Goal: Task Accomplishment & Management: Use online tool/utility

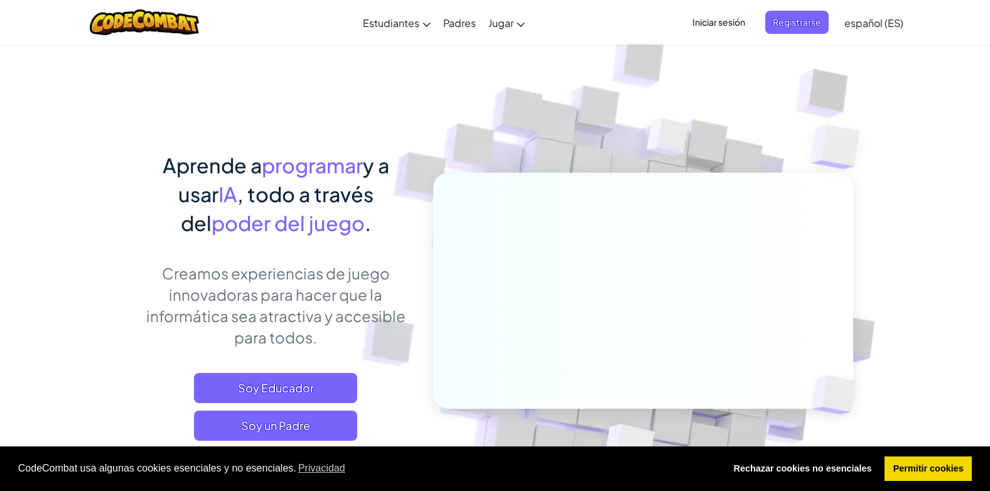
click at [374, 352] on div "Aprende a programar y a usar IA , todo a través del poder del juego . Creamos e…" at bounding box center [275, 327] width 277 height 353
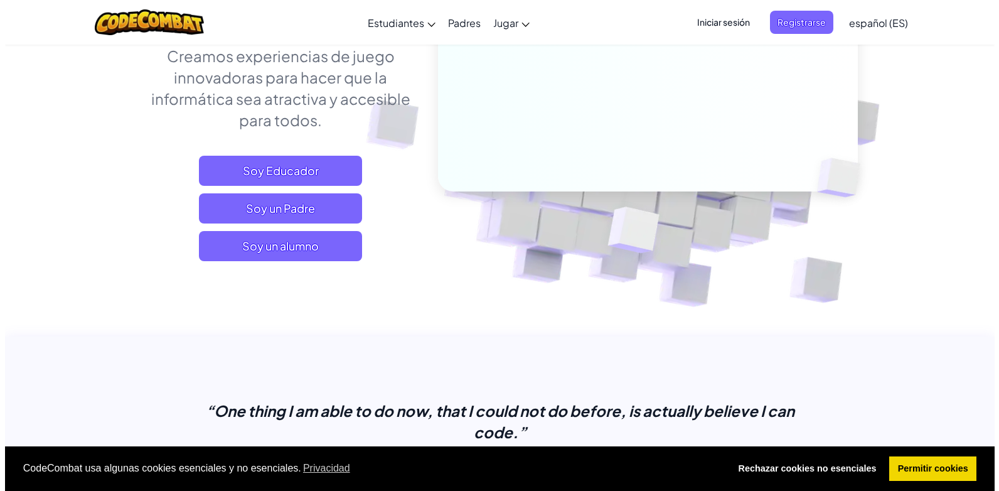
scroll to position [218, 0]
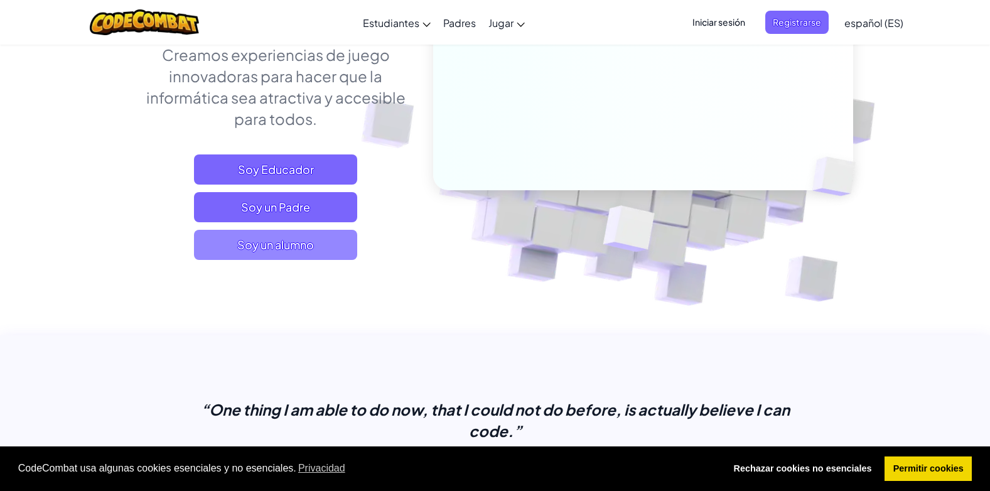
click at [331, 250] on span "Soy un alumno" at bounding box center [275, 245] width 163 height 30
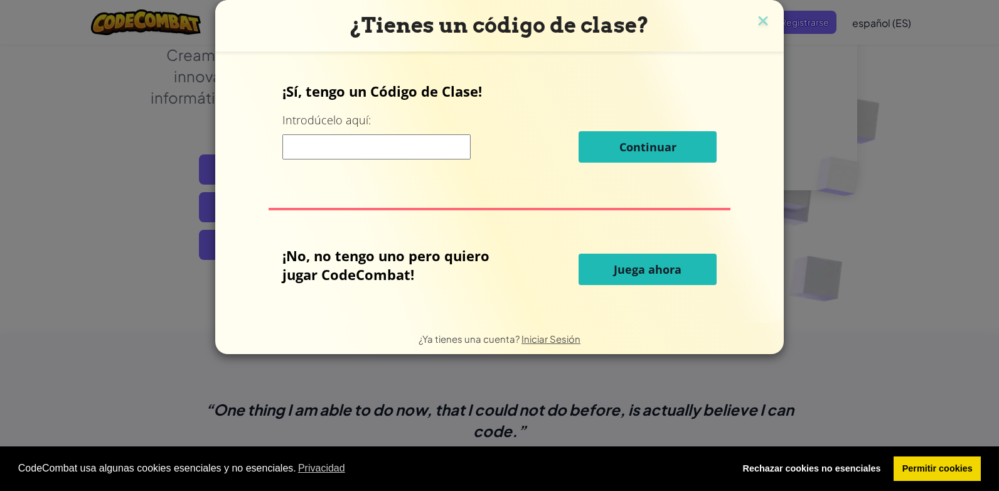
click at [407, 142] on input at bounding box center [376, 146] width 188 height 25
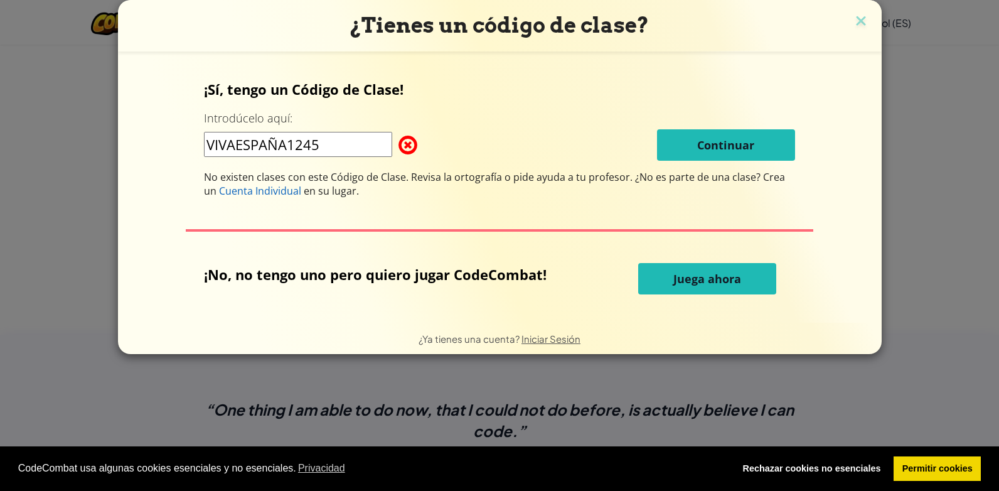
type input "VIVAESPAÑA1245"
click at [724, 276] on span "Juega ahora" at bounding box center [707, 278] width 68 height 15
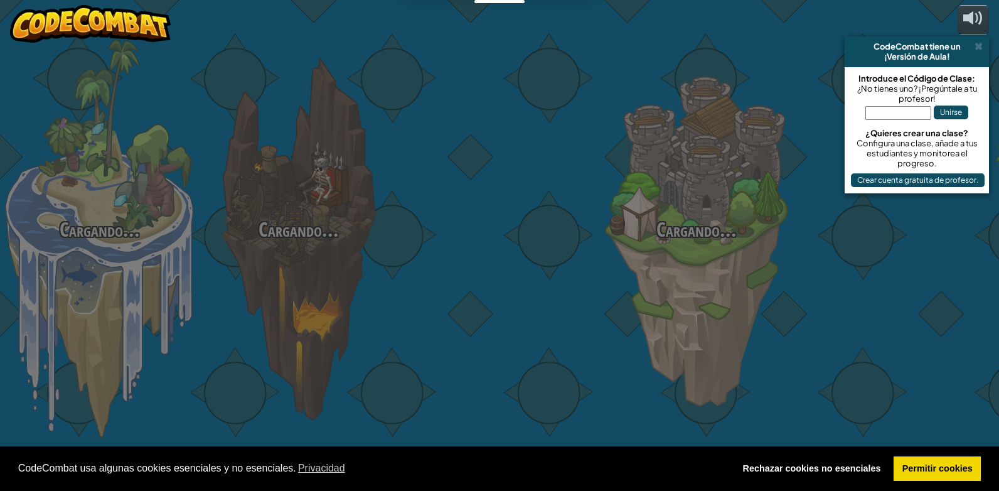
select select "es-ES"
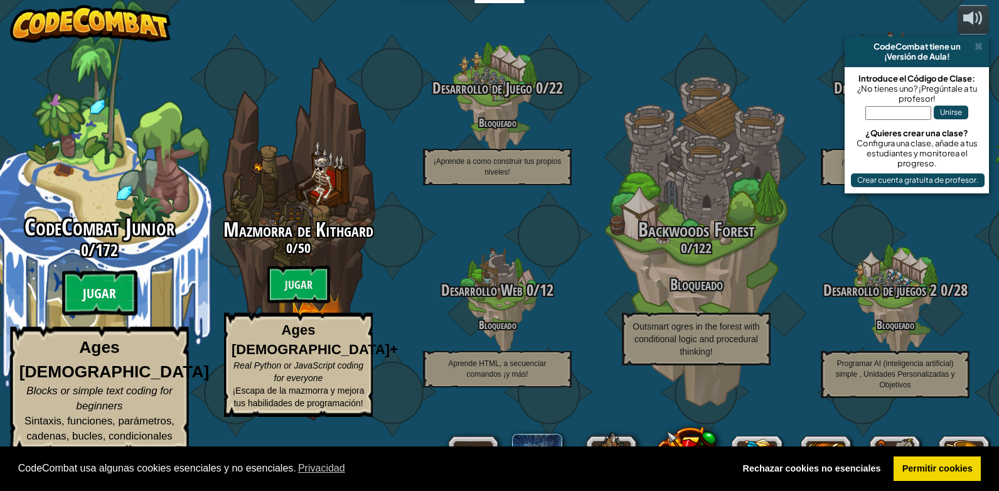
click at [112, 316] on btn "Jugar" at bounding box center [99, 293] width 75 height 45
select select "es-ES"
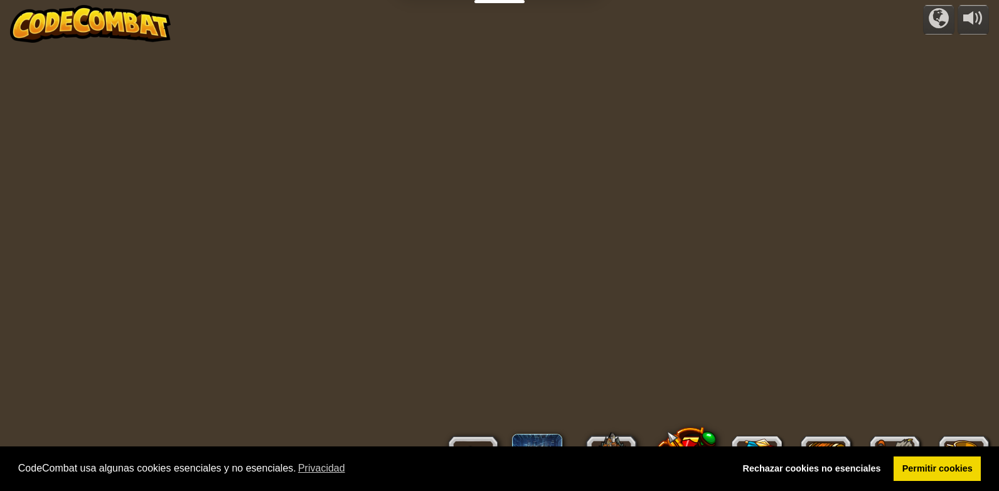
select select "es-ES"
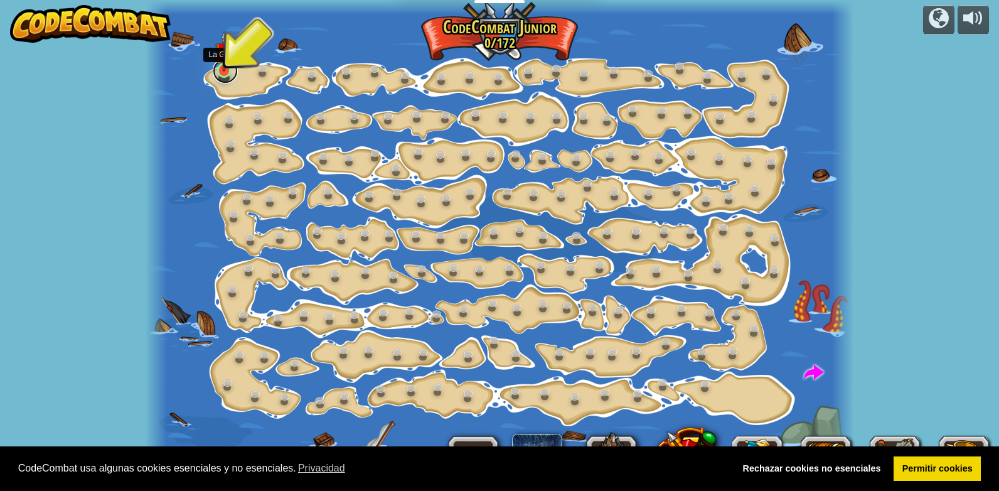
click at [217, 74] on link at bounding box center [225, 70] width 25 height 25
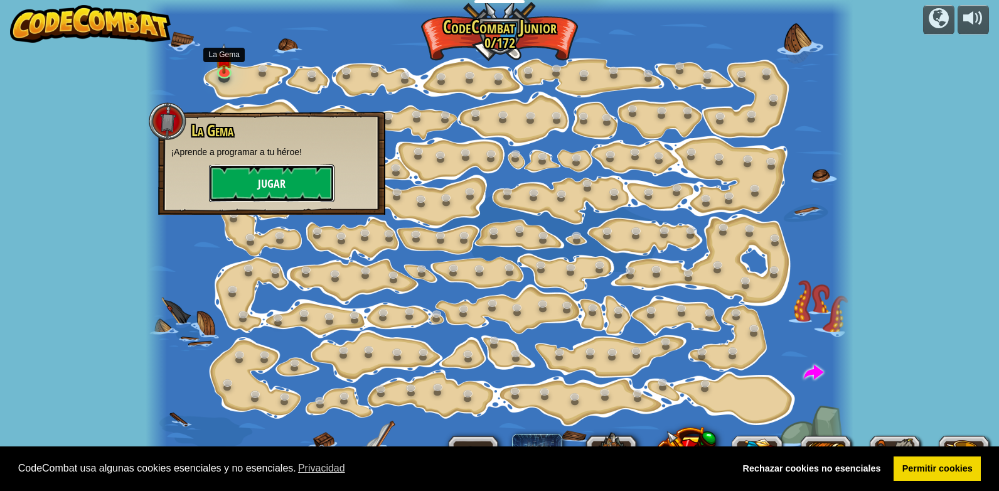
click at [313, 178] on button "Jugar" at bounding box center [272, 183] width 126 height 38
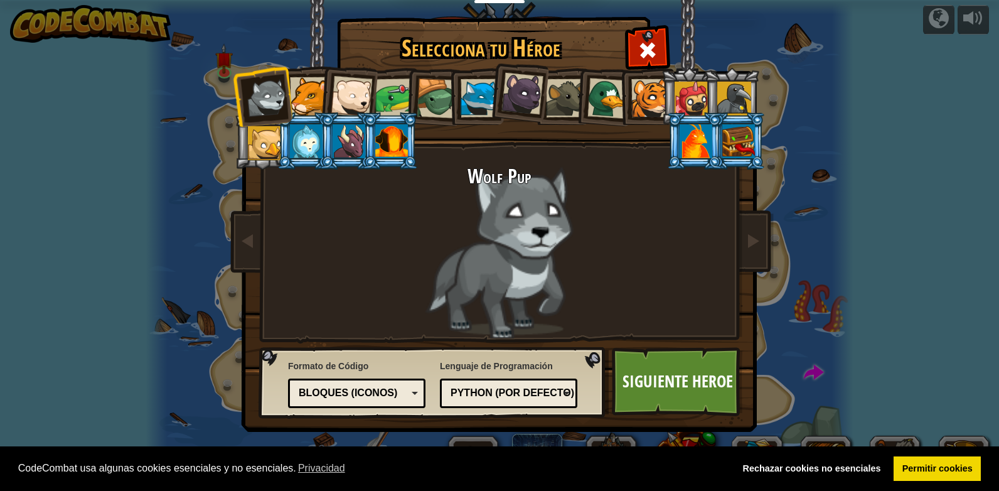
click at [570, 84] on div at bounding box center [565, 98] width 38 height 38
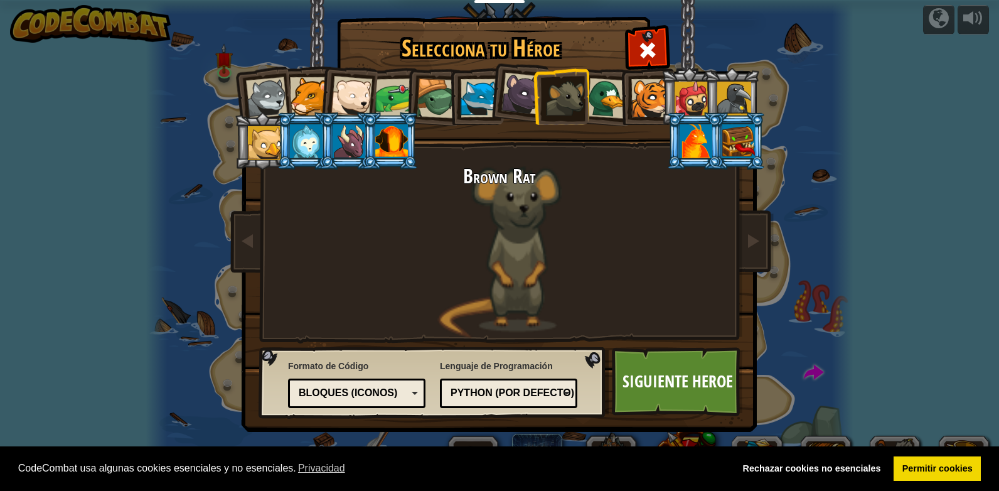
drag, startPoint x: 419, startPoint y: 97, endPoint x: 409, endPoint y: 97, distance: 10.1
click at [415, 97] on li at bounding box center [434, 97] width 60 height 60
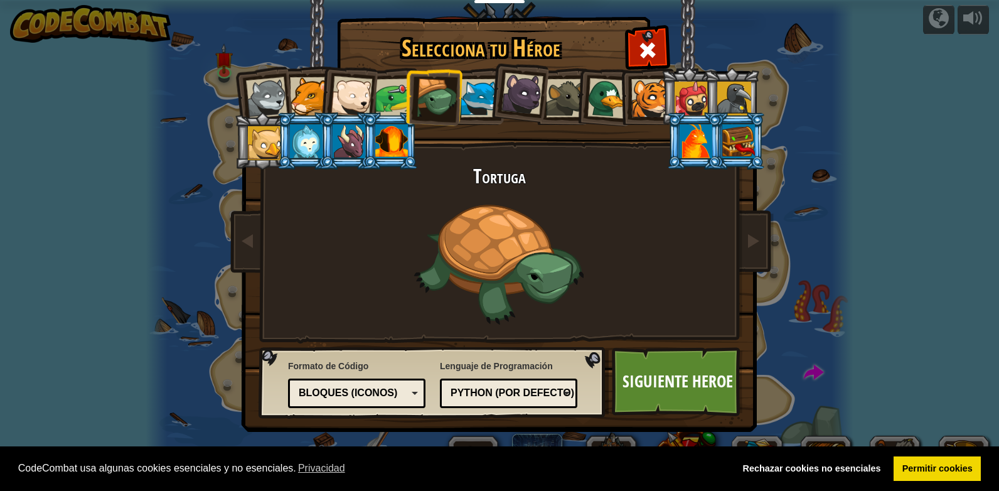
click at [402, 93] on div at bounding box center [394, 97] width 39 height 39
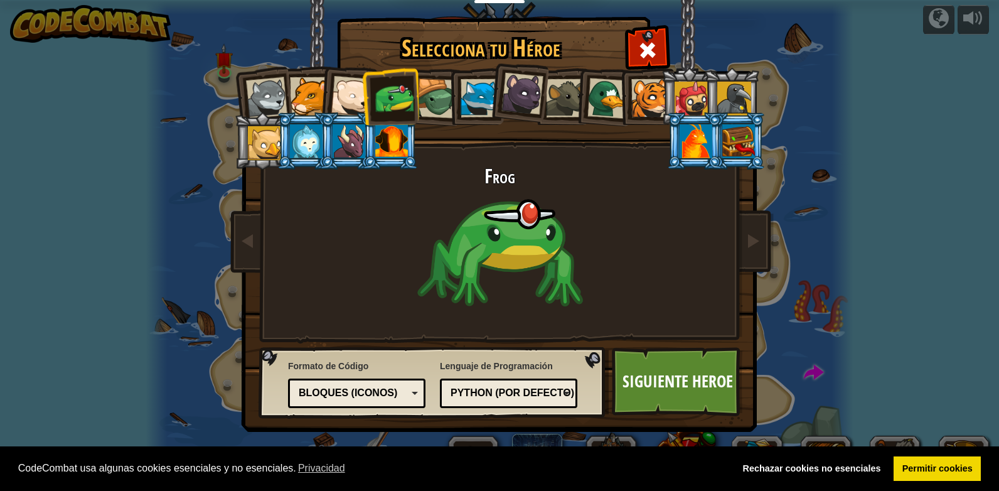
click at [335, 101] on div at bounding box center [351, 96] width 41 height 41
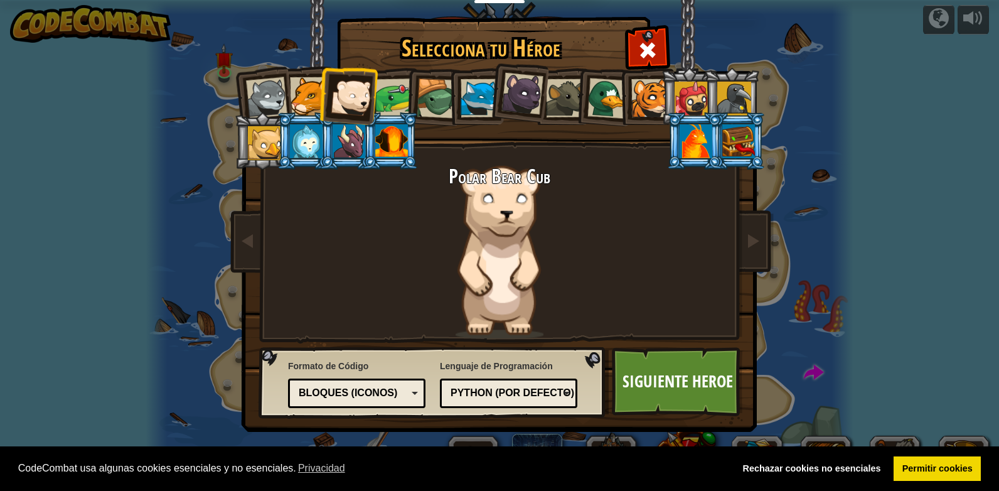
click at [261, 79] on div at bounding box center [266, 97] width 41 height 41
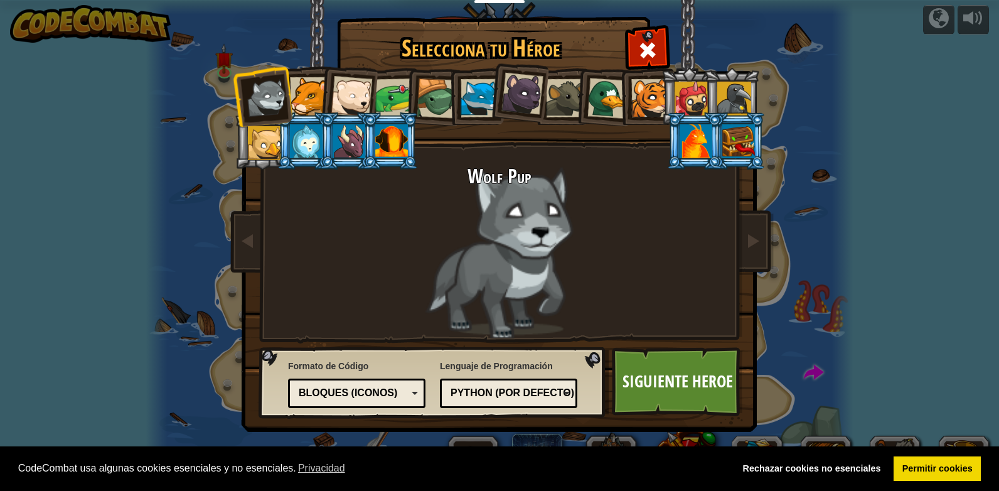
click at [282, 138] on li at bounding box center [305, 140] width 56 height 57
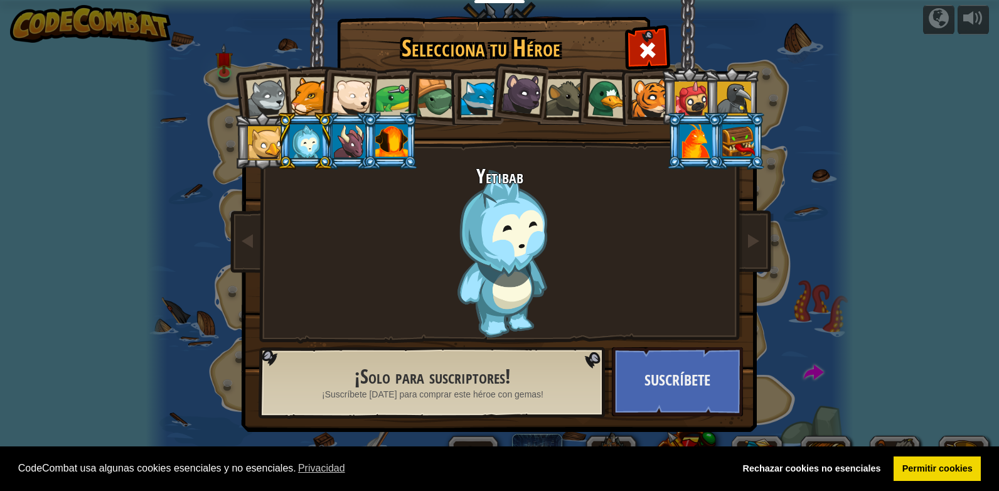
click at [331, 137] on li at bounding box center [305, 140] width 56 height 57
click at [404, 152] on div at bounding box center [391, 141] width 33 height 34
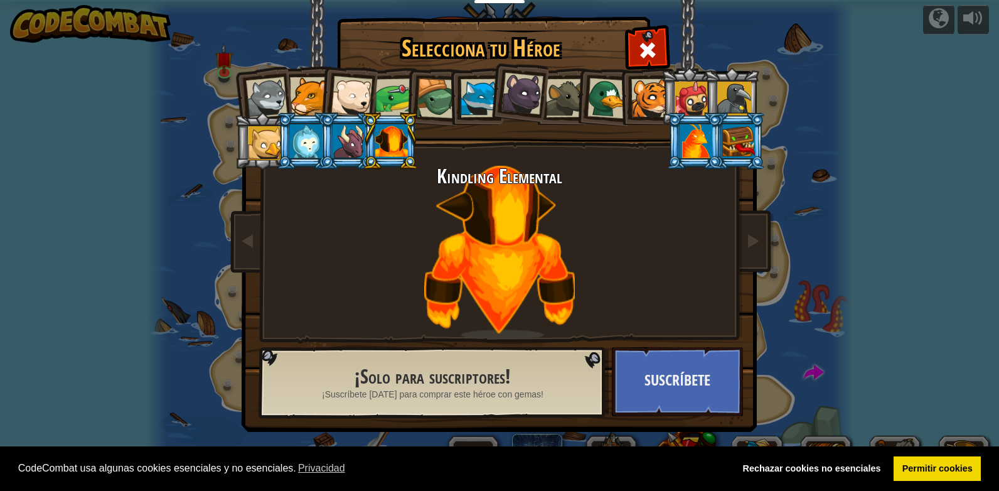
click at [625, 114] on li at bounding box center [646, 96] width 56 height 57
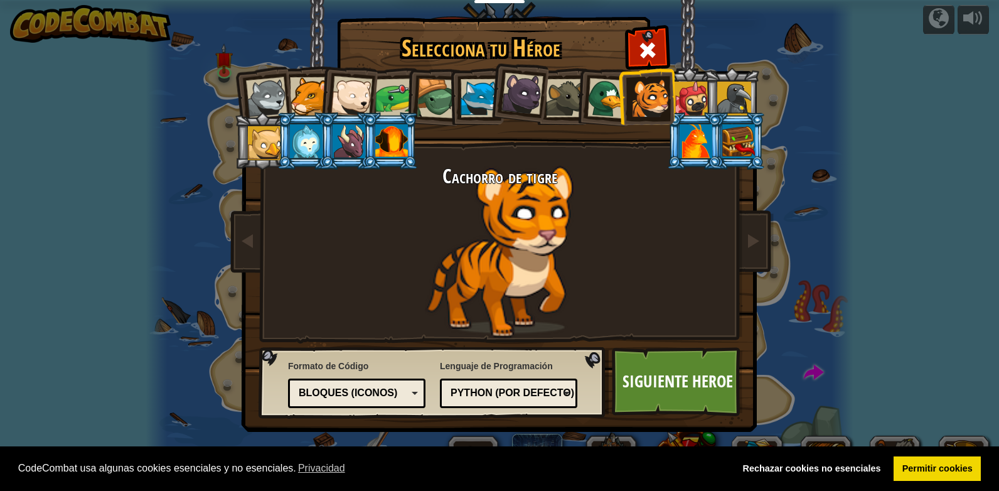
click at [684, 114] on li at bounding box center [695, 140] width 56 height 57
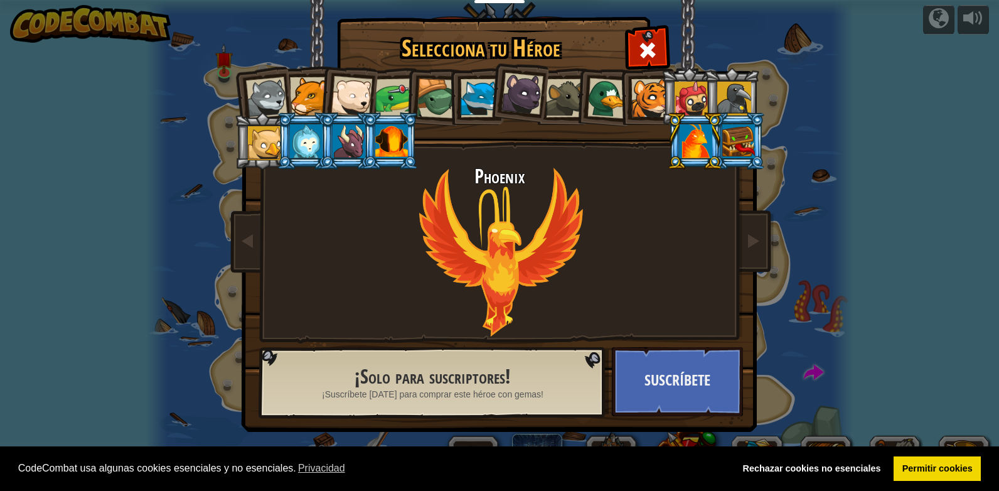
click at [687, 105] on div at bounding box center [692, 99] width 34 height 34
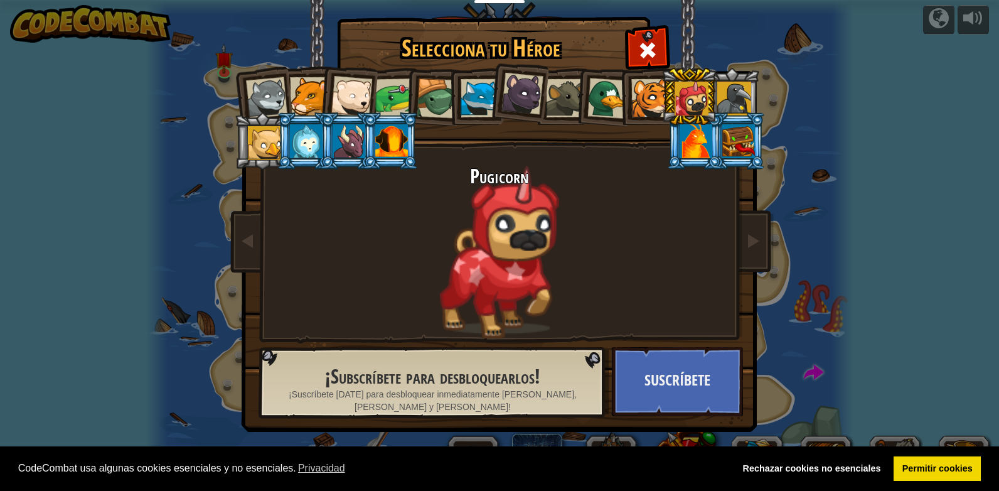
click at [734, 100] on div at bounding box center [734, 99] width 34 height 34
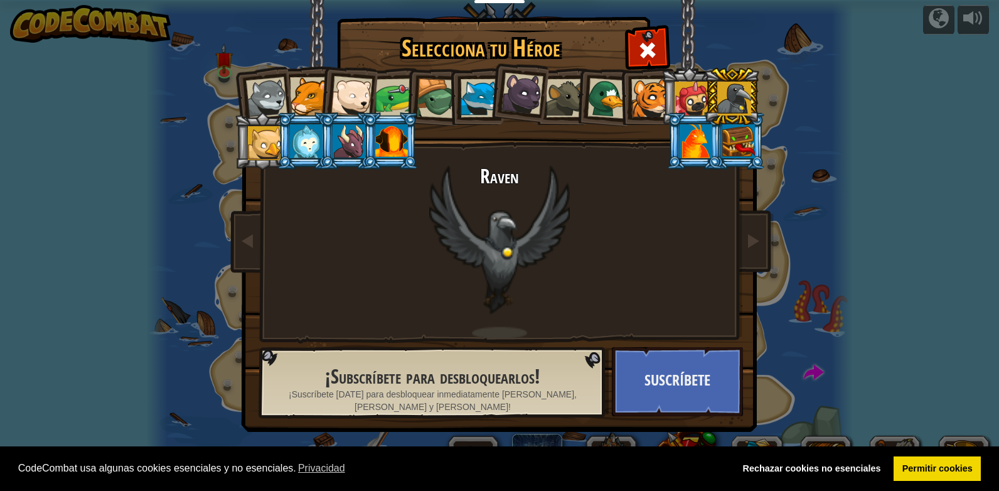
click at [734, 129] on div at bounding box center [738, 141] width 33 height 34
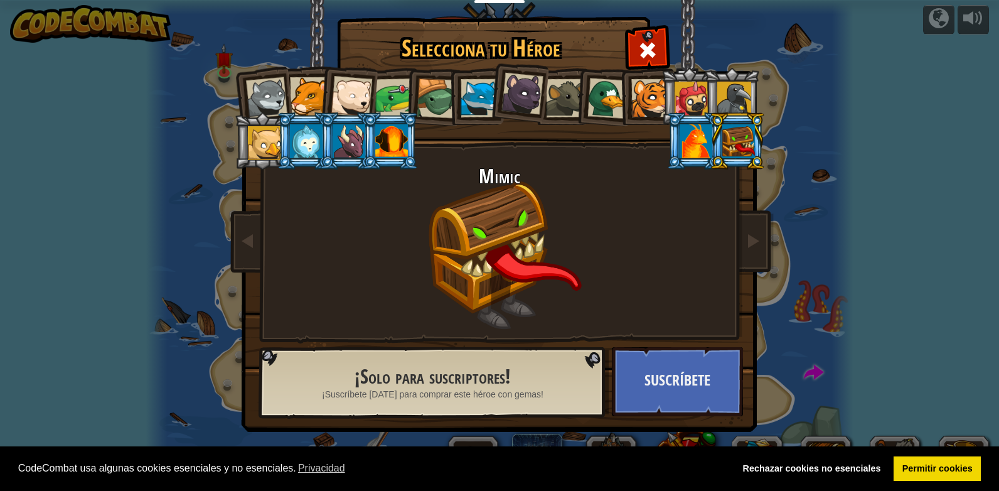
click at [734, 94] on div at bounding box center [734, 99] width 34 height 34
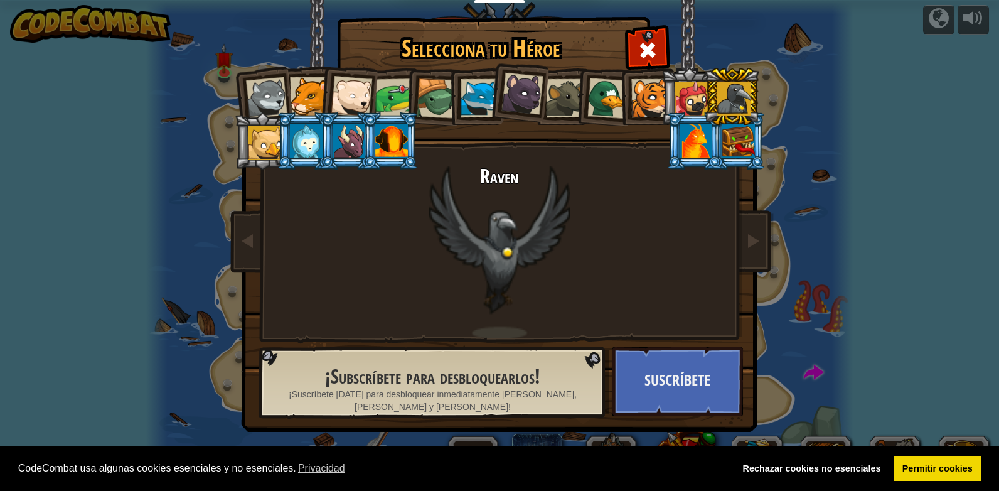
click at [254, 88] on div at bounding box center [266, 97] width 41 height 41
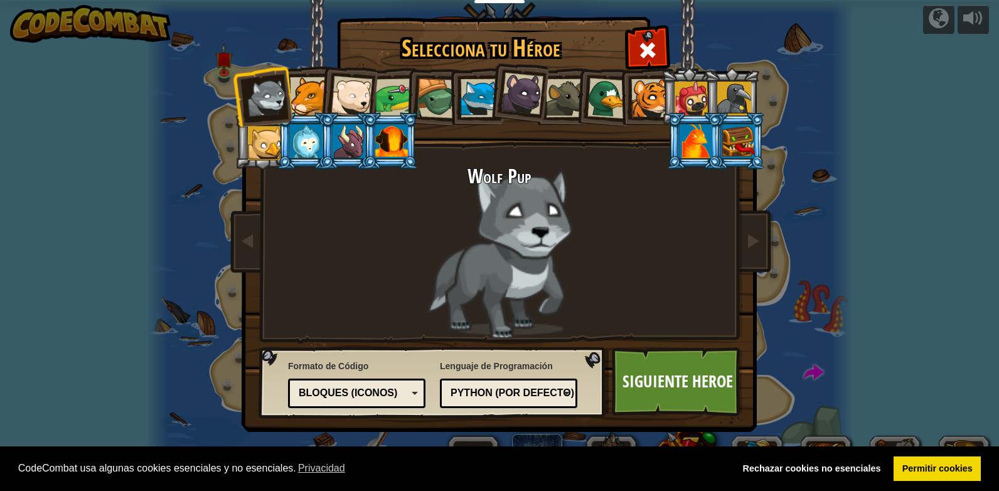
click at [562, 101] on div at bounding box center [565, 98] width 38 height 38
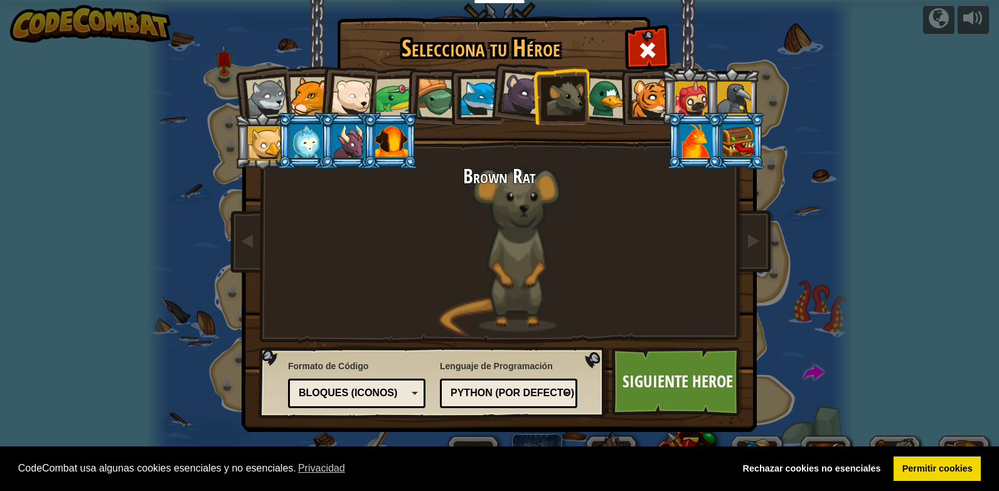
click at [302, 93] on div at bounding box center [309, 96] width 38 height 38
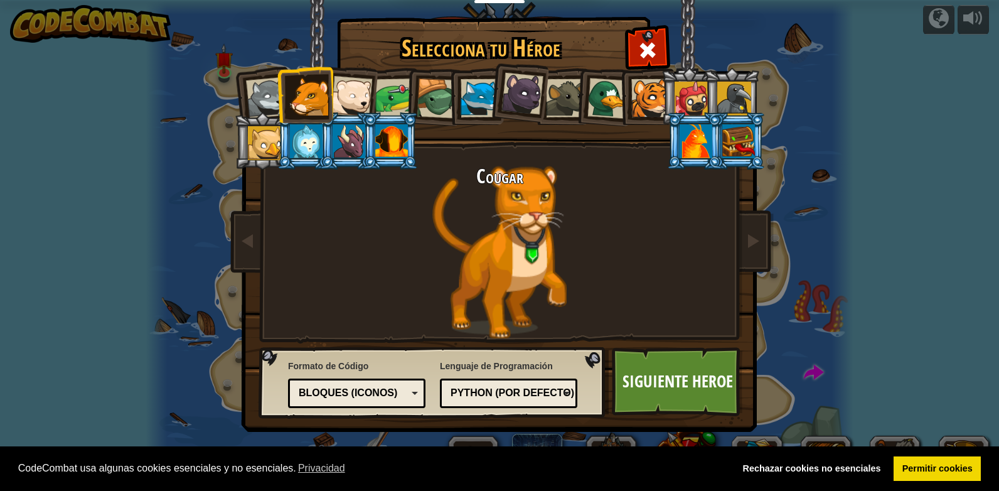
click at [264, 94] on div at bounding box center [266, 97] width 41 height 41
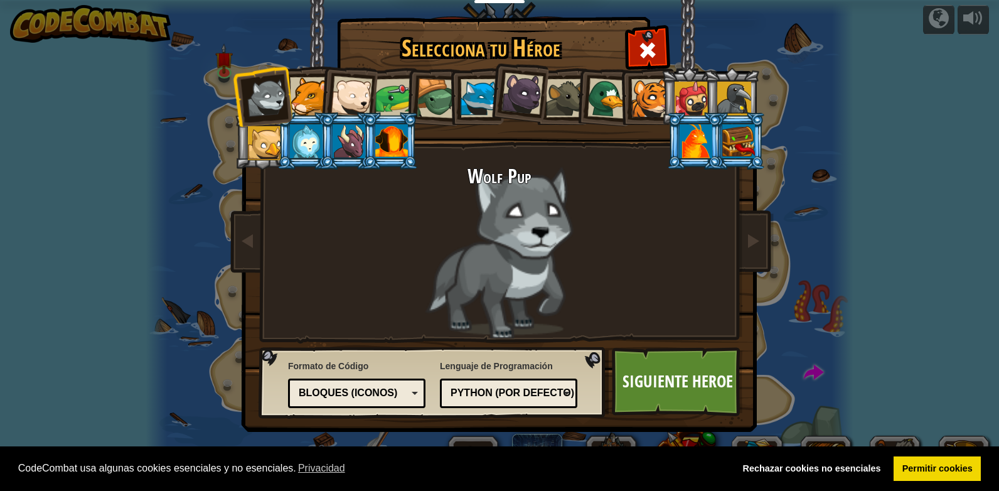
click at [559, 105] on div at bounding box center [565, 98] width 38 height 38
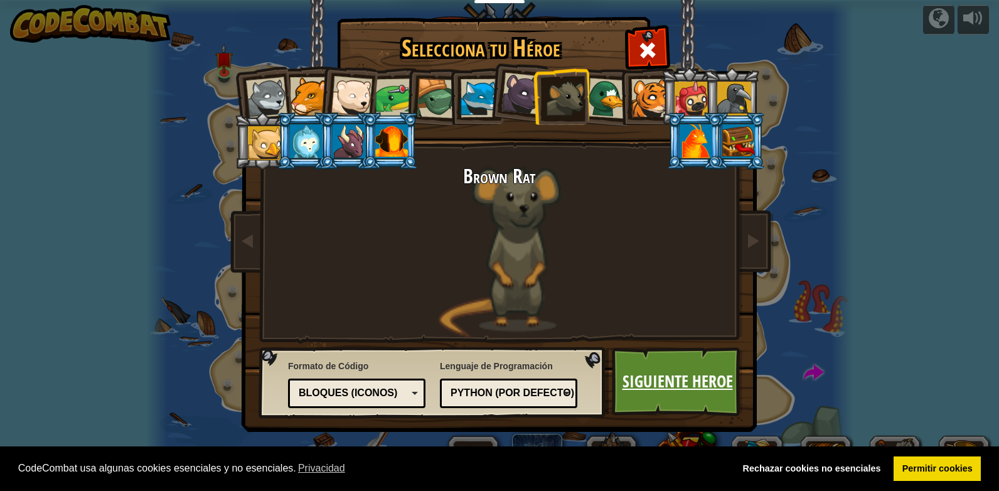
click at [669, 373] on link "Siguiente Heroe" at bounding box center [677, 381] width 131 height 69
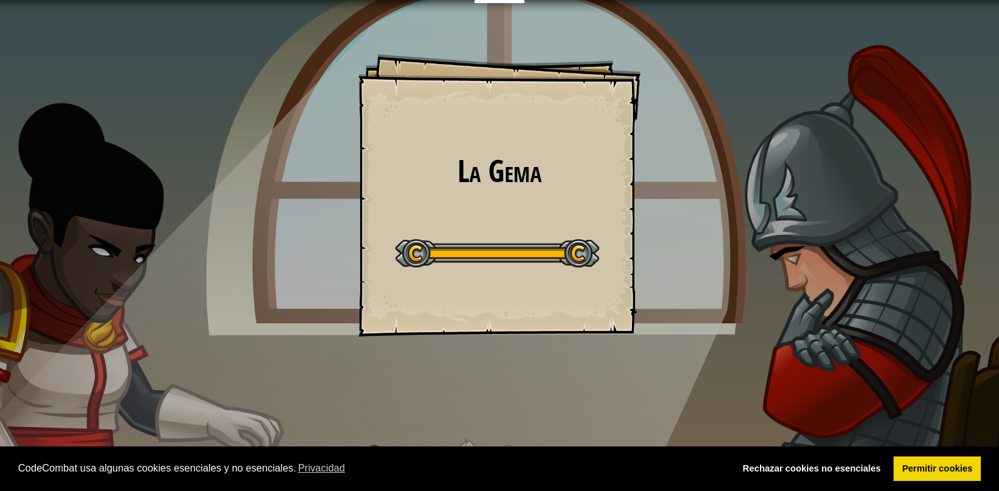
click at [693, 276] on div "Mapa La Gema Menú del Juego Registrarse Ask AI 1 הההההההההההההההההההההההההההההה…" at bounding box center [499, 245] width 999 height 491
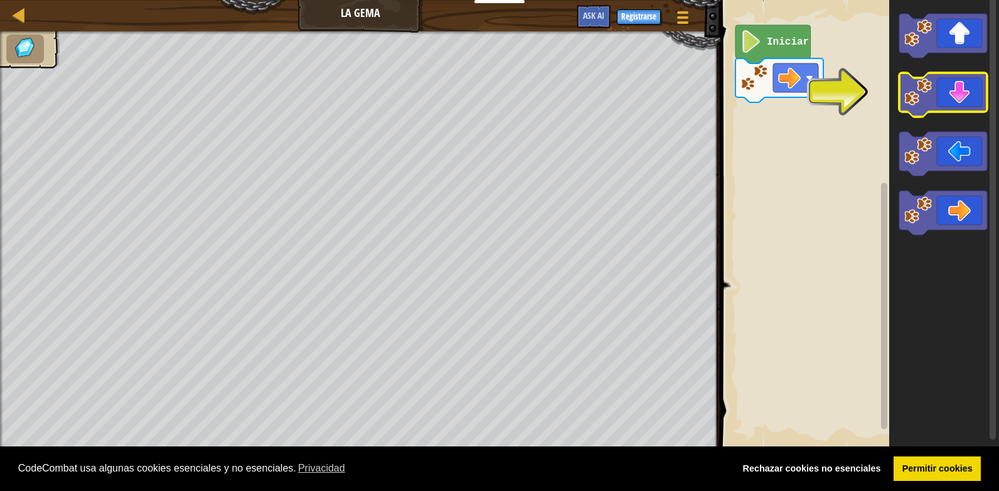
click at [943, 104] on icon "Espacio de trabajo de Blockly" at bounding box center [943, 95] width 88 height 44
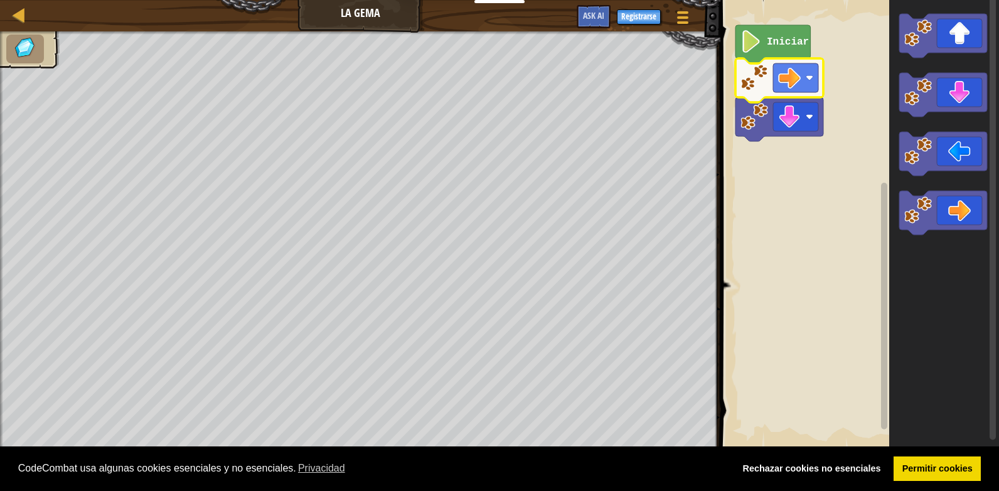
click at [807, 93] on icon "Espacio de trabajo de Blockly" at bounding box center [780, 80] width 88 height 44
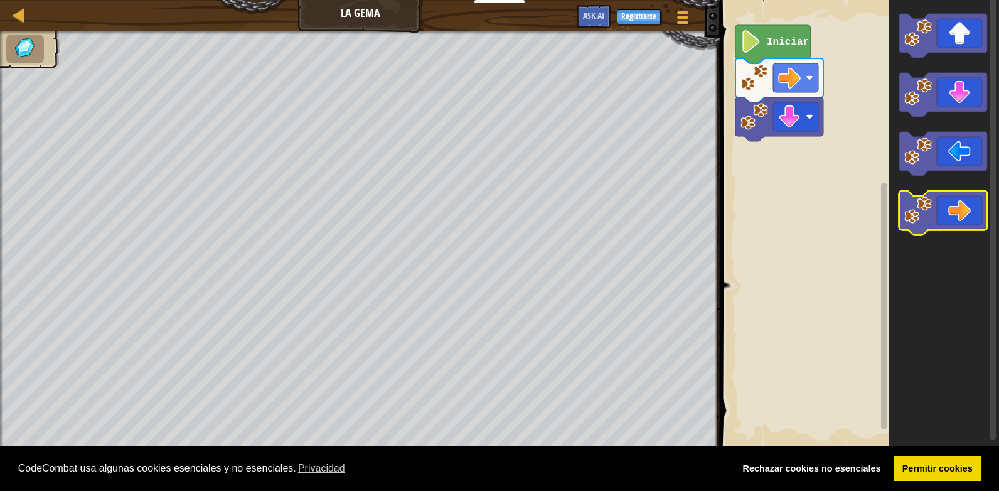
click at [954, 222] on icon "Espacio de trabajo de Blockly" at bounding box center [943, 213] width 88 height 44
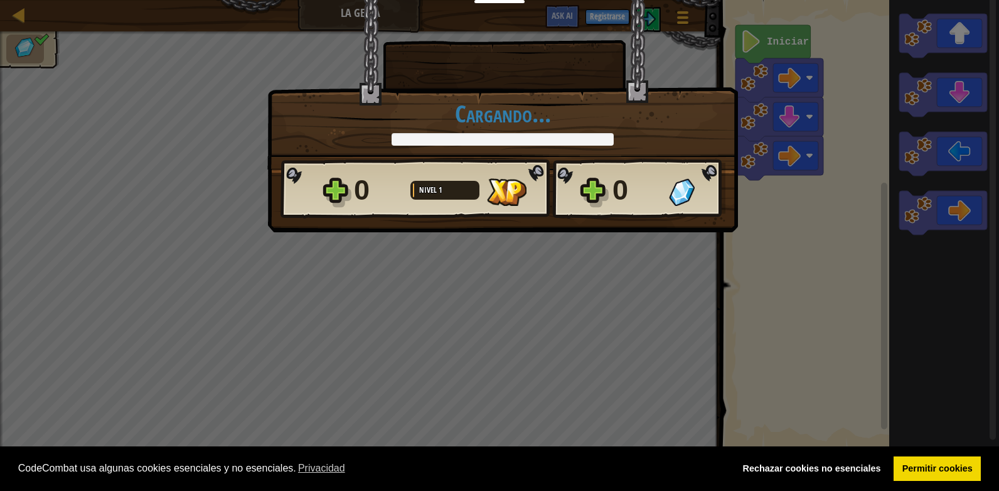
click at [954, 222] on div "× Puntúa este nivel: Cargando... Reticulating Splines... Cargando... 0 Nivel 1 …" at bounding box center [499, 245] width 999 height 491
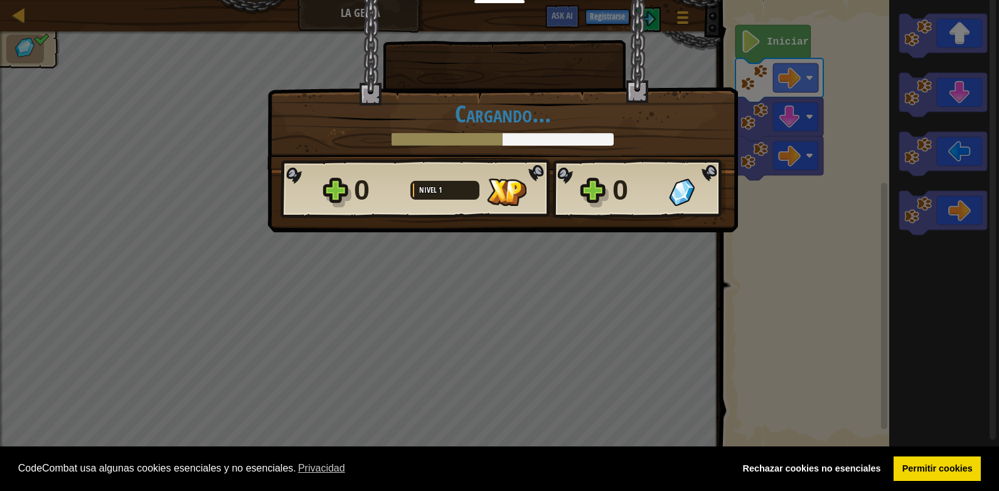
click at [638, 129] on div "Cargando..." at bounding box center [503, 122] width 444 height 45
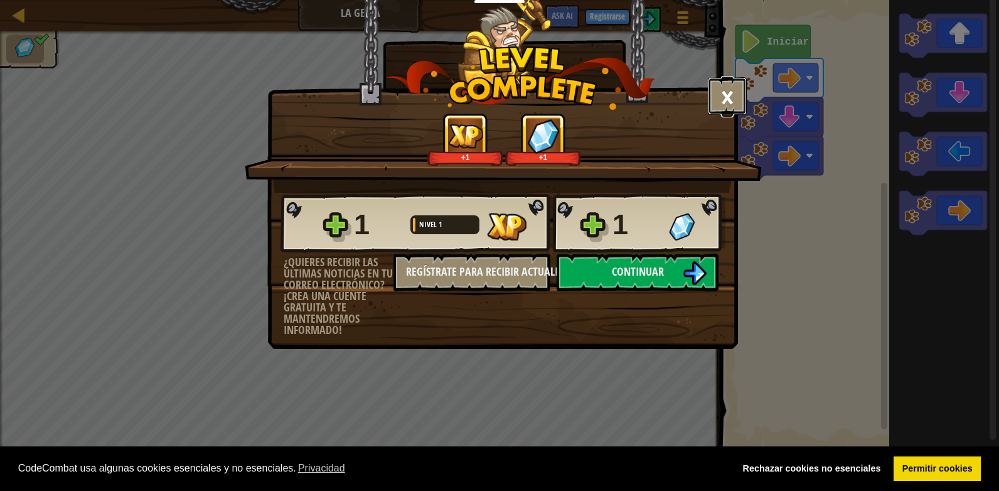
click at [722, 106] on button "×" at bounding box center [727, 96] width 39 height 38
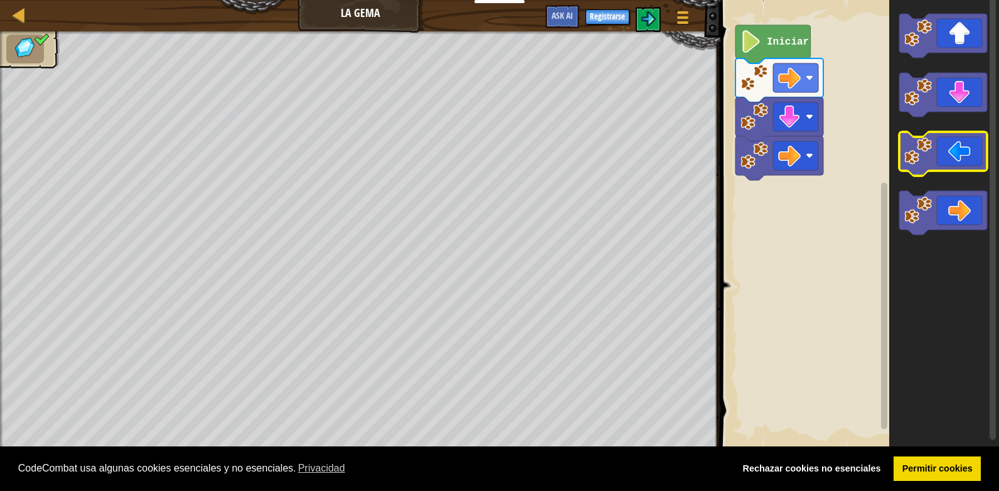
click at [940, 173] on rect "Espacio de trabajo de Blockly" at bounding box center [943, 154] width 88 height 44
click at [939, 168] on icon "Espacio de trabajo de Blockly" at bounding box center [943, 154] width 88 height 44
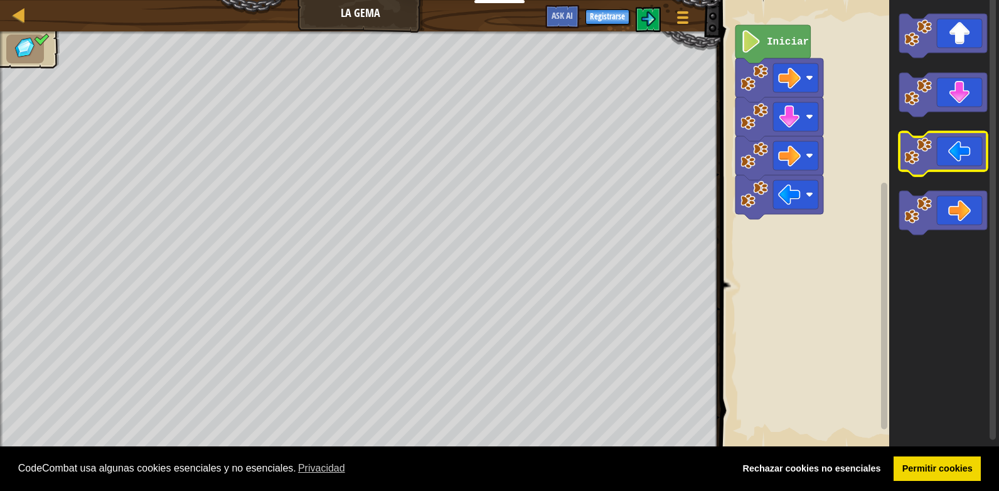
click at [939, 168] on icon "Espacio de trabajo de Blockly" at bounding box center [943, 154] width 88 height 44
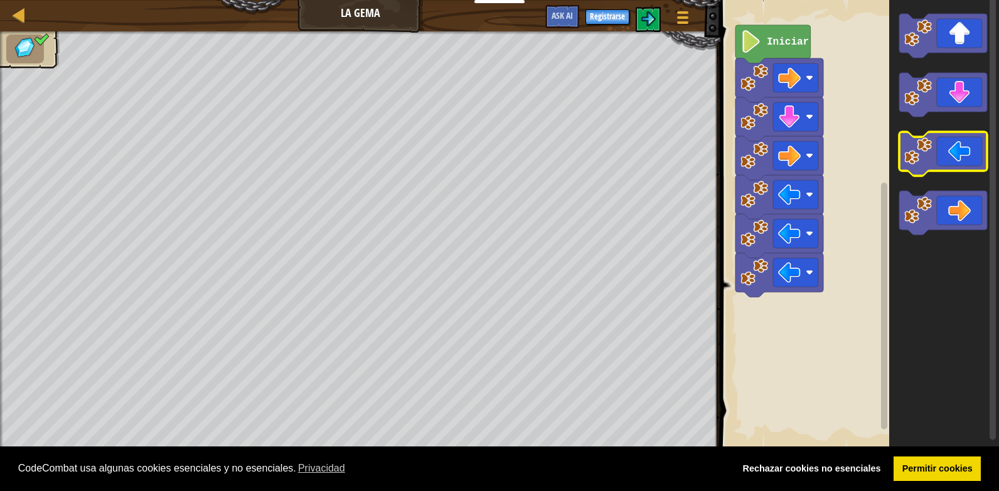
click at [939, 168] on icon "Espacio de trabajo de Blockly" at bounding box center [943, 154] width 88 height 44
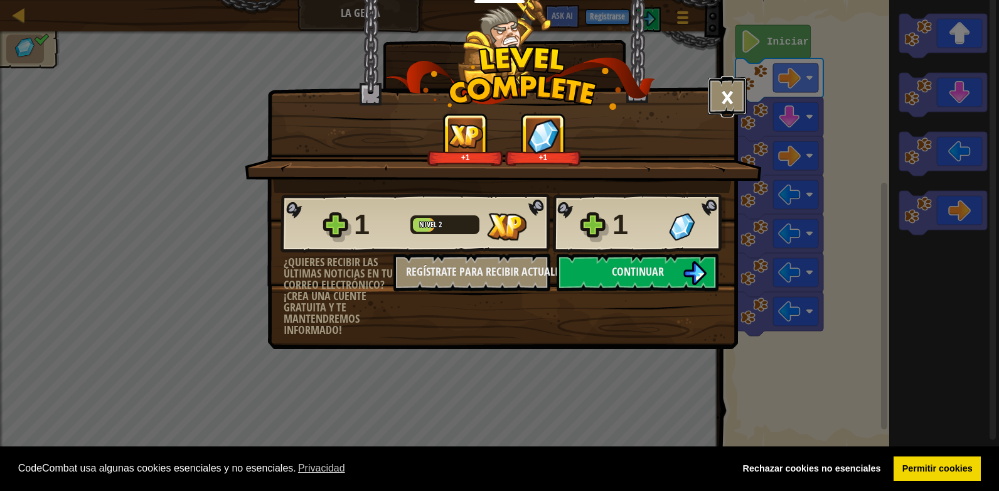
click at [722, 92] on button "×" at bounding box center [727, 96] width 39 height 38
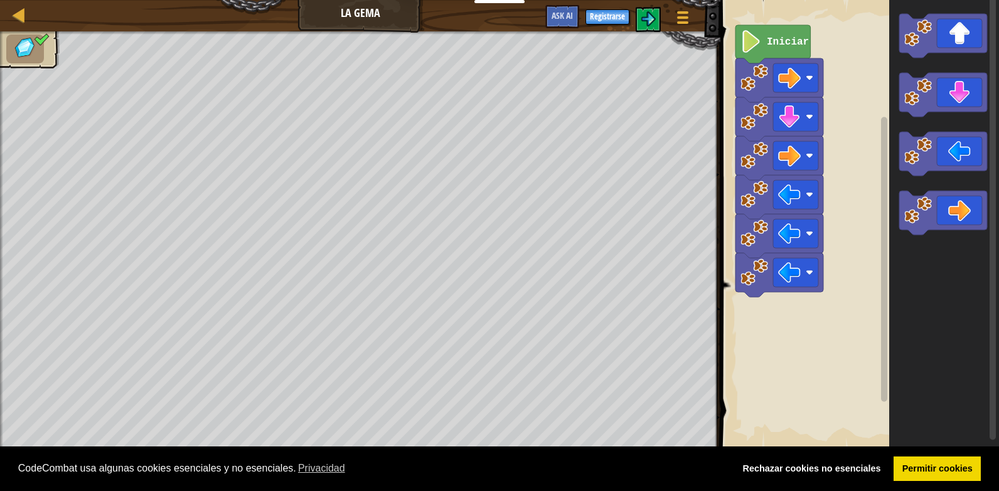
click at [941, 288] on icon "Espacio de trabajo de Blockly" at bounding box center [944, 225] width 110 height 462
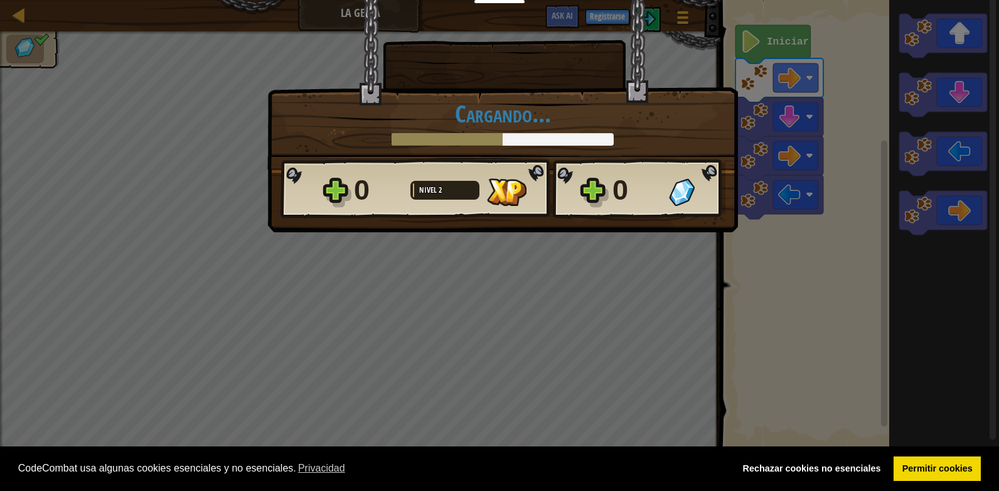
click at [604, 164] on div "0 Nivel 2 0" at bounding box center [503, 189] width 445 height 60
click at [622, 119] on h1 "Cargando..." at bounding box center [503, 113] width 444 height 26
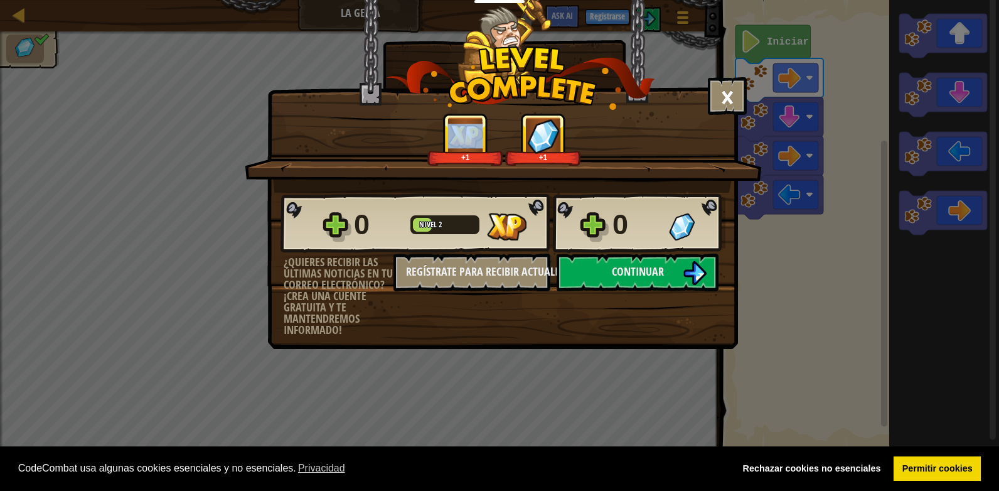
drag, startPoint x: 701, startPoint y: 24, endPoint x: 726, endPoint y: 85, distance: 66.4
click at [726, 85] on div "× Puntúa este nivel: +1 +1 Reticulating Splines... 0 Nivel 2 0 ¿Quieres recibir…" at bounding box center [502, 142] width 471 height 287
click at [640, 281] on button "Continuar" at bounding box center [638, 273] width 162 height 38
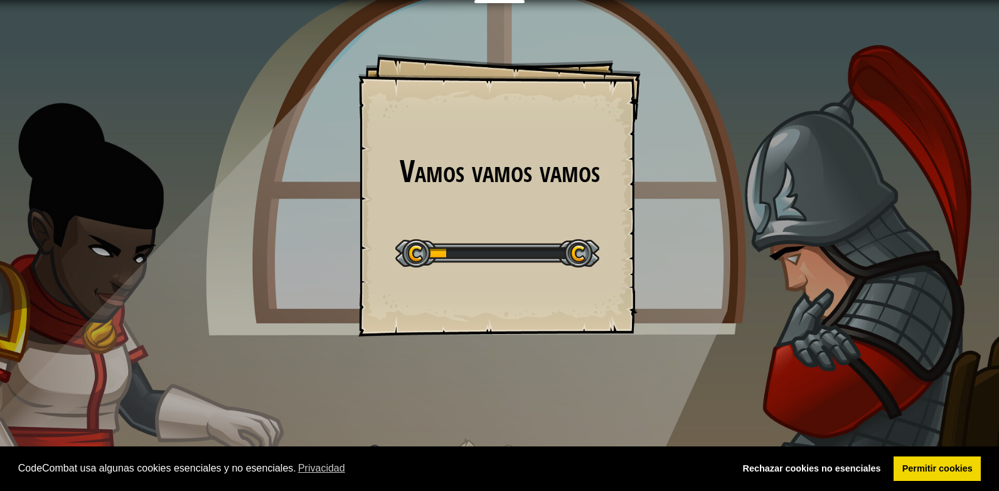
click at [520, 303] on div "Vamos vamos vamos Goals Start Level Error al cargar desde el servidor. Intenta …" at bounding box center [499, 195] width 282 height 282
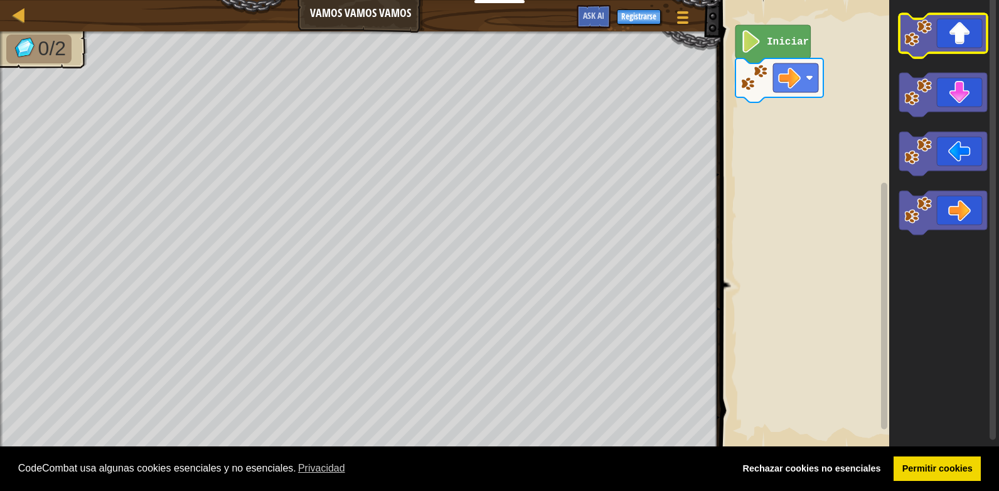
click at [926, 51] on icon "Espacio de trabajo de Blockly" at bounding box center [943, 36] width 88 height 44
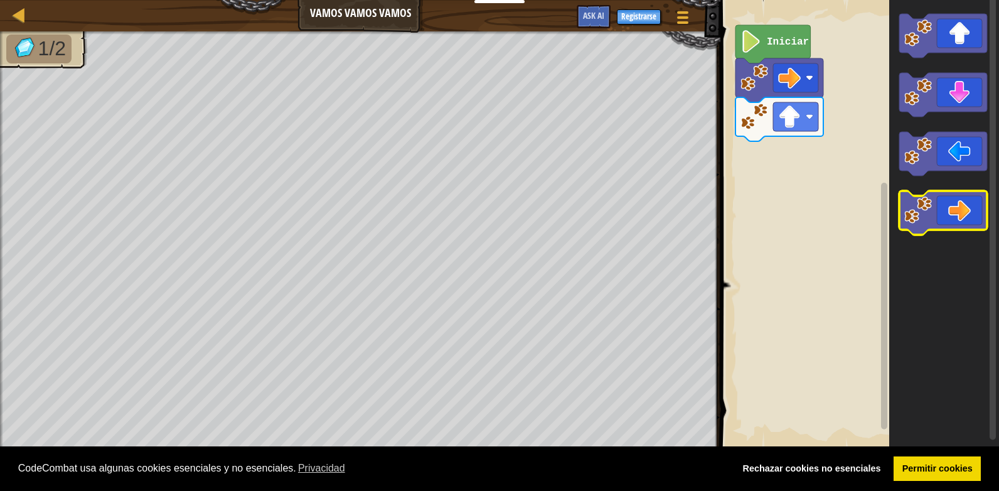
click at [954, 206] on icon "Espacio de trabajo de Blockly" at bounding box center [943, 213] width 88 height 44
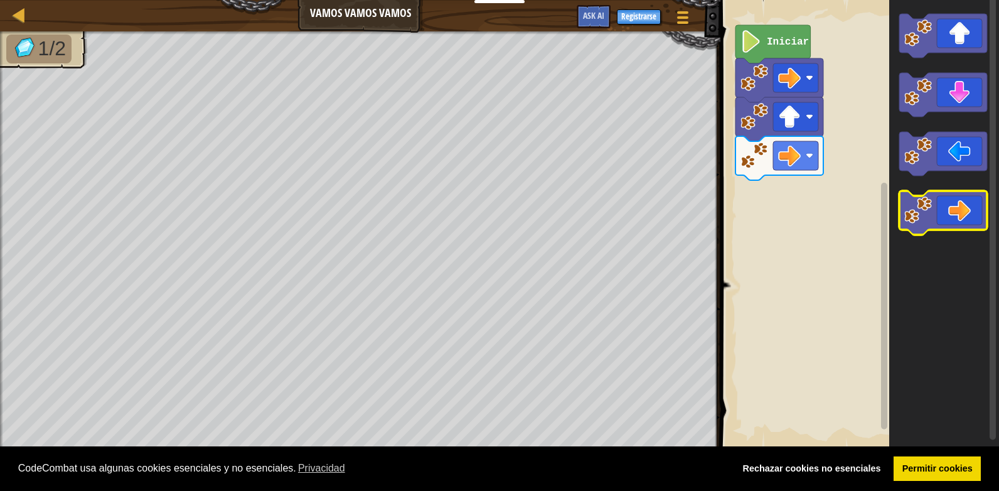
click at [954, 206] on icon "Espacio de trabajo de Blockly" at bounding box center [943, 213] width 88 height 44
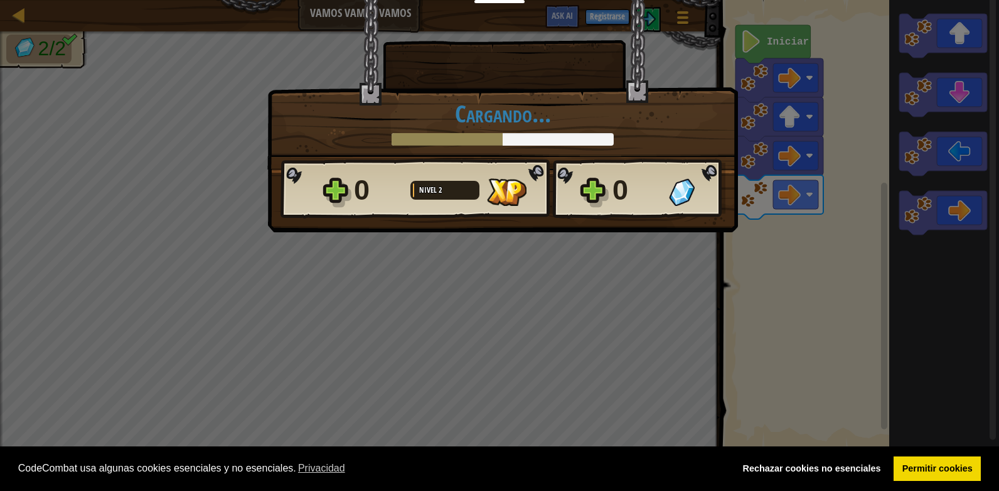
click at [941, 150] on div "× Puntúa este nivel: Cargando... Reticulating Splines... Cargando... 0 Nivel 2 …" at bounding box center [499, 245] width 999 height 491
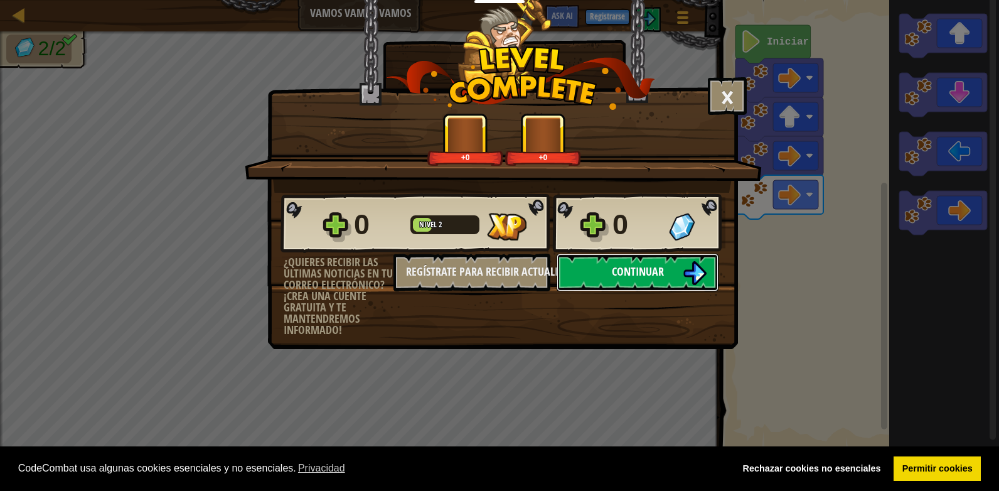
click at [642, 279] on button "Continuar" at bounding box center [638, 273] width 162 height 38
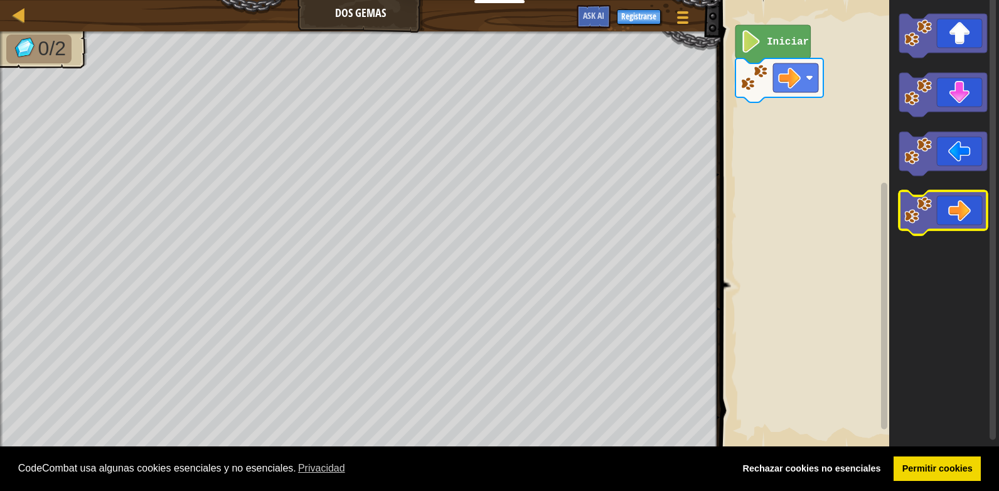
click at [957, 212] on icon "Espacio de trabajo de Blockly" at bounding box center [943, 213] width 88 height 44
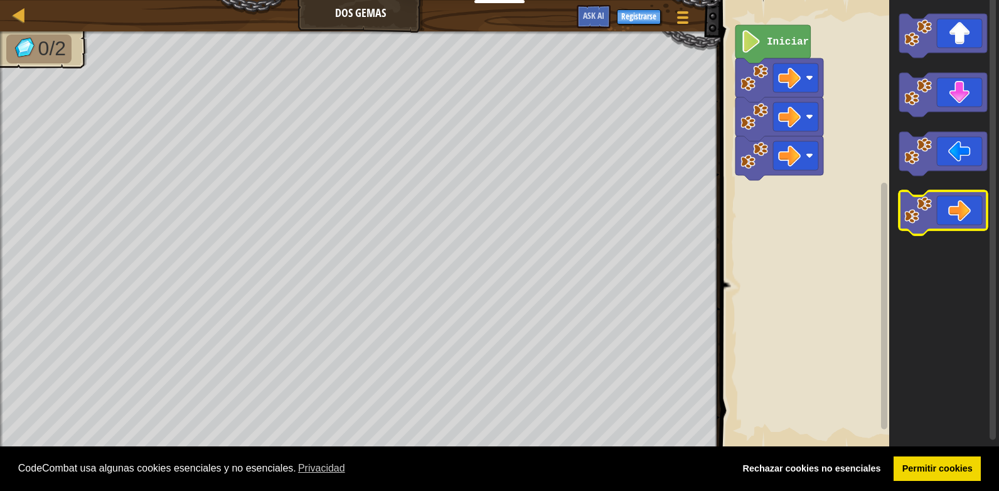
click at [957, 212] on icon "Espacio de trabajo de Blockly" at bounding box center [943, 213] width 88 height 44
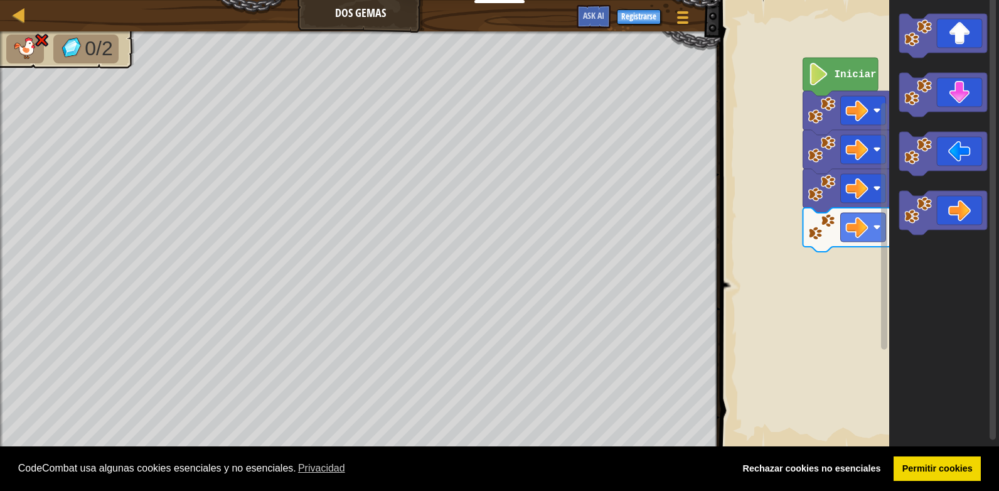
click at [875, 217] on g "Iniciar" at bounding box center [858, 225] width 282 height 462
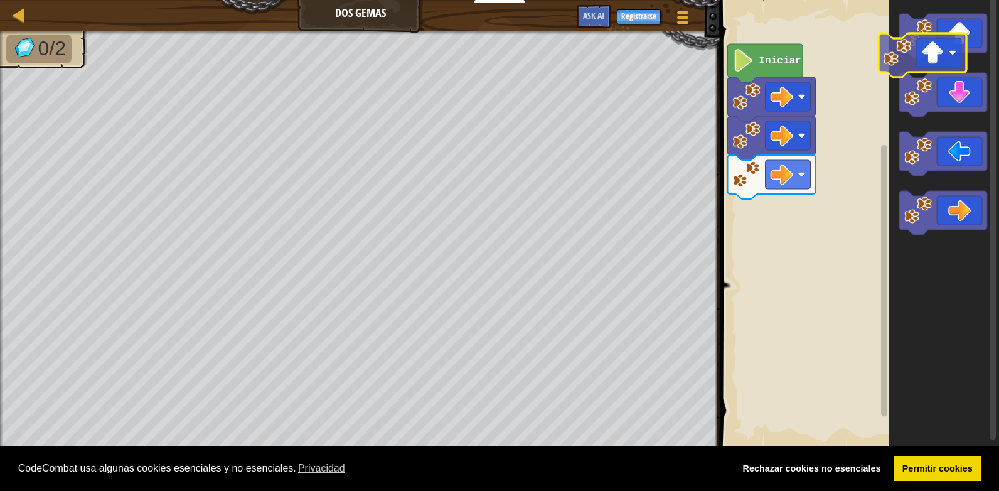
click at [935, 51] on icon "Espacio de trabajo de Blockly" at bounding box center [943, 36] width 88 height 44
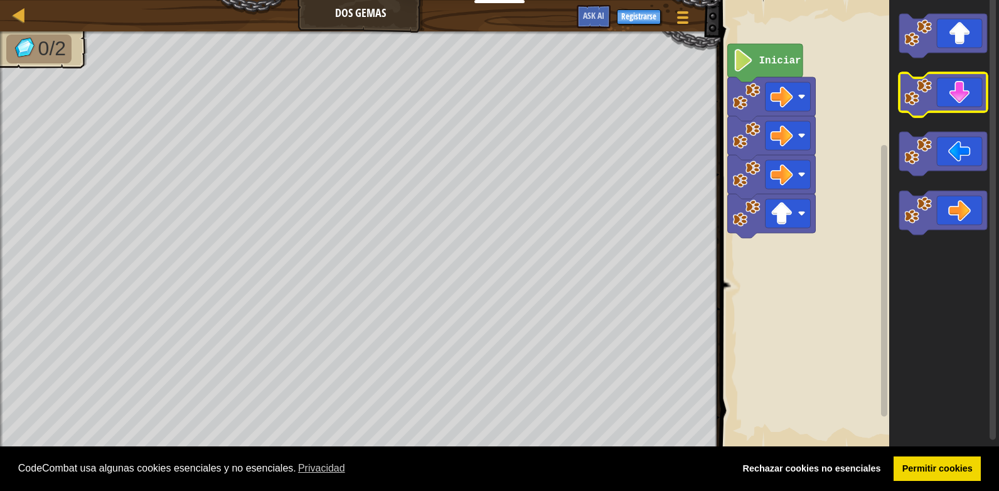
click at [931, 111] on icon "Espacio de trabajo de Blockly" at bounding box center [943, 95] width 88 height 44
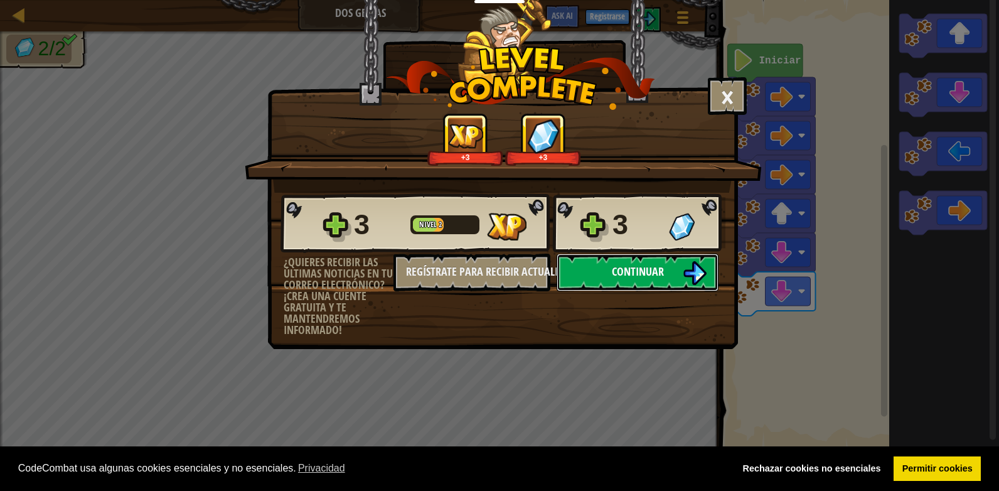
click at [679, 266] on button "Continuar" at bounding box center [638, 273] width 162 height 38
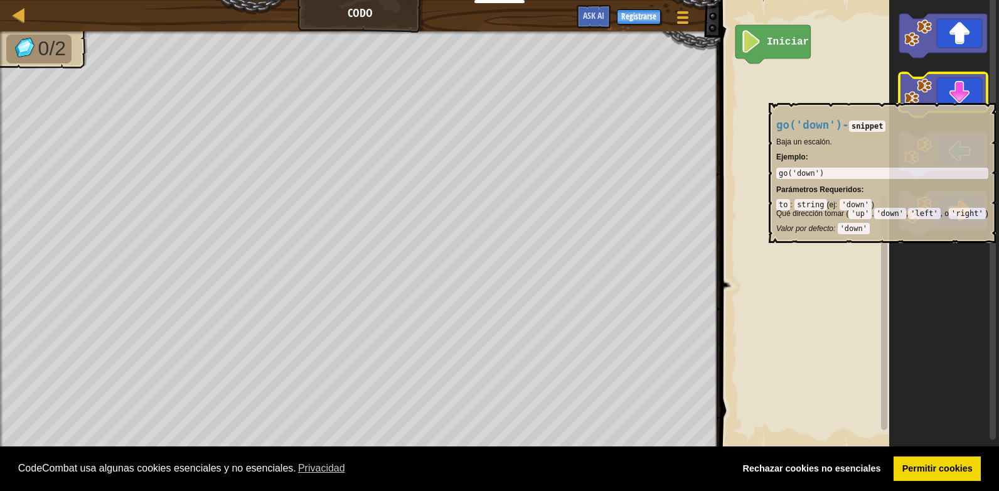
click at [921, 97] on image "Espacio de trabajo de Blockly" at bounding box center [918, 92] width 28 height 28
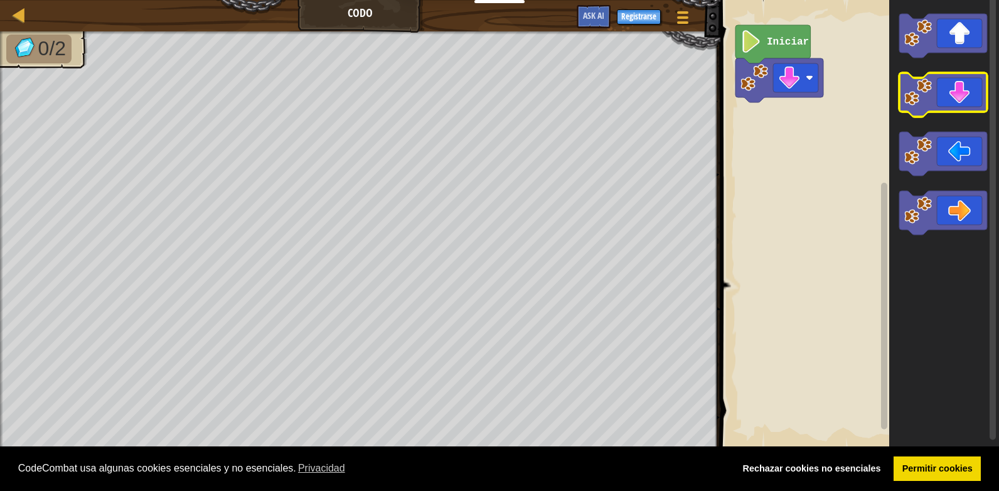
click at [921, 97] on image "Espacio de trabajo de Blockly" at bounding box center [918, 92] width 28 height 28
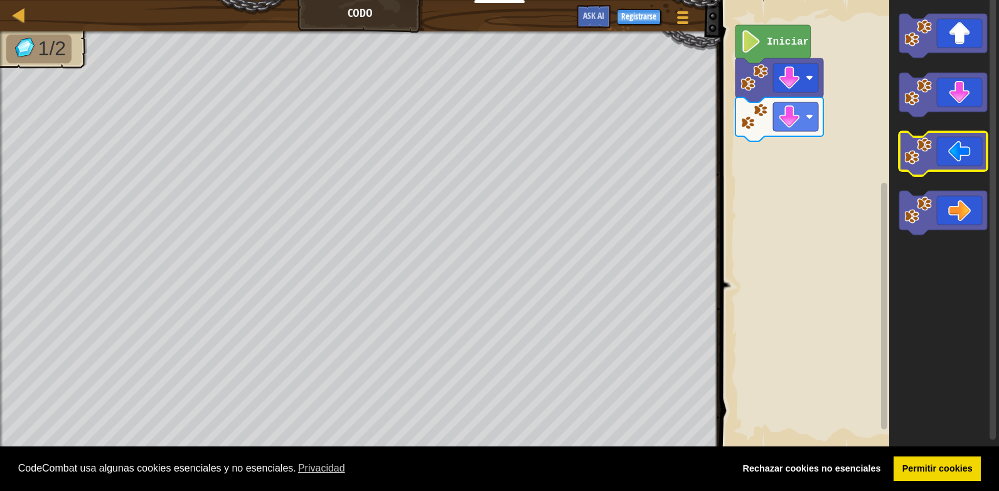
click at [945, 160] on icon "Espacio de trabajo de Blockly" at bounding box center [943, 154] width 88 height 44
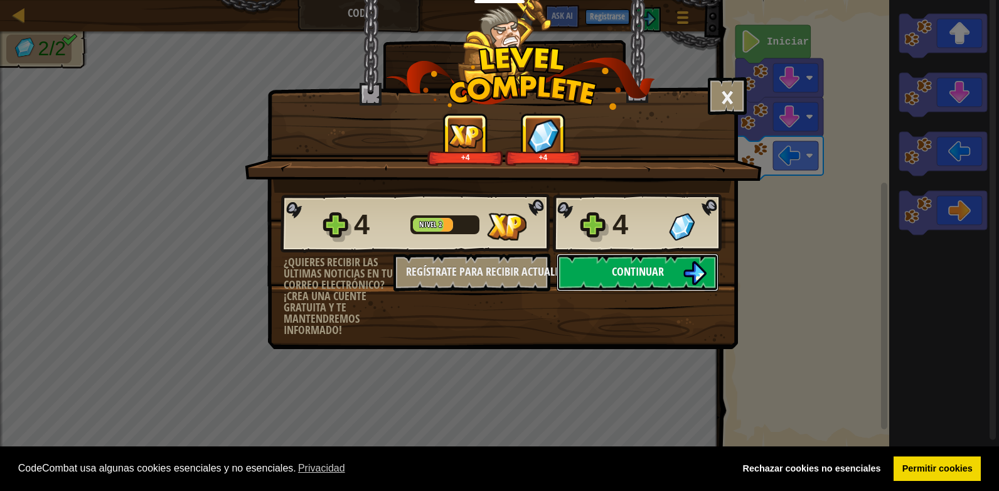
click at [671, 265] on button "Continuar" at bounding box center [638, 273] width 162 height 38
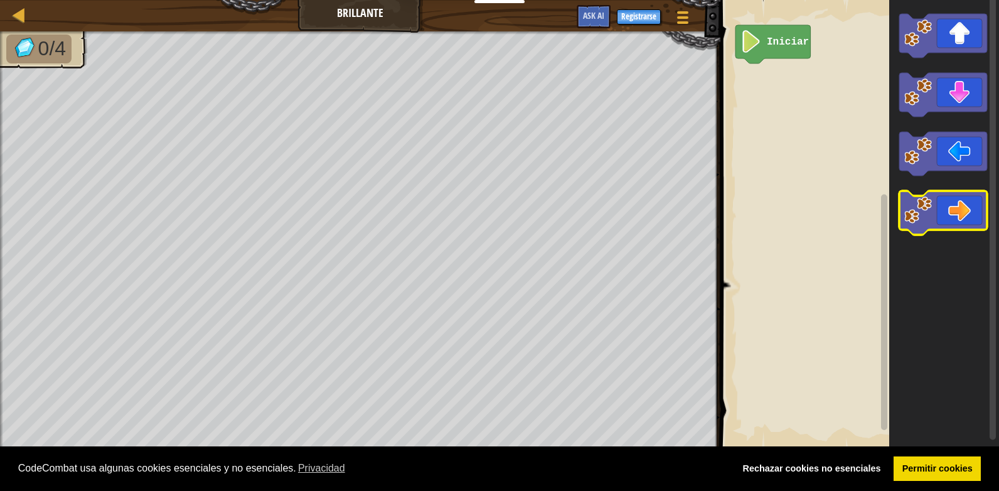
click at [959, 195] on icon "Espacio de trabajo de Blockly" at bounding box center [943, 213] width 88 height 44
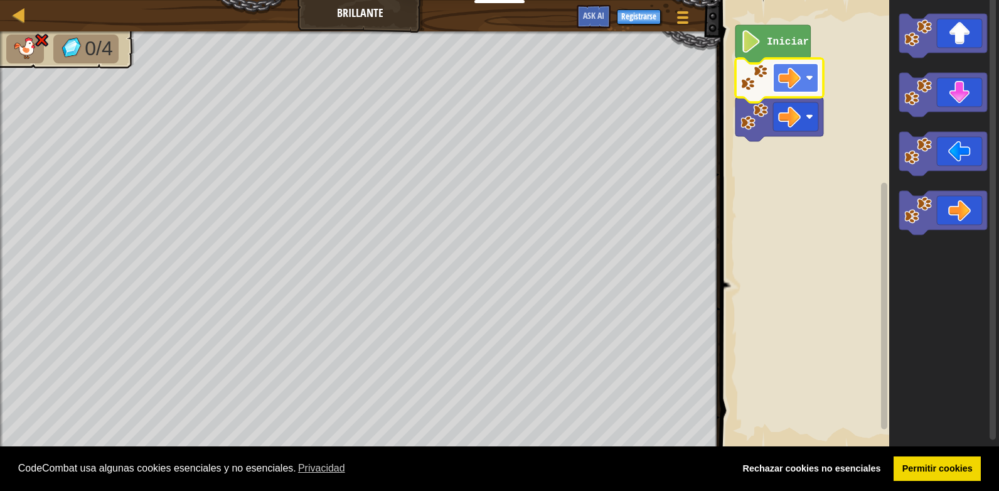
click at [793, 69] on image "Espacio de trabajo de Blockly" at bounding box center [789, 78] width 23 height 23
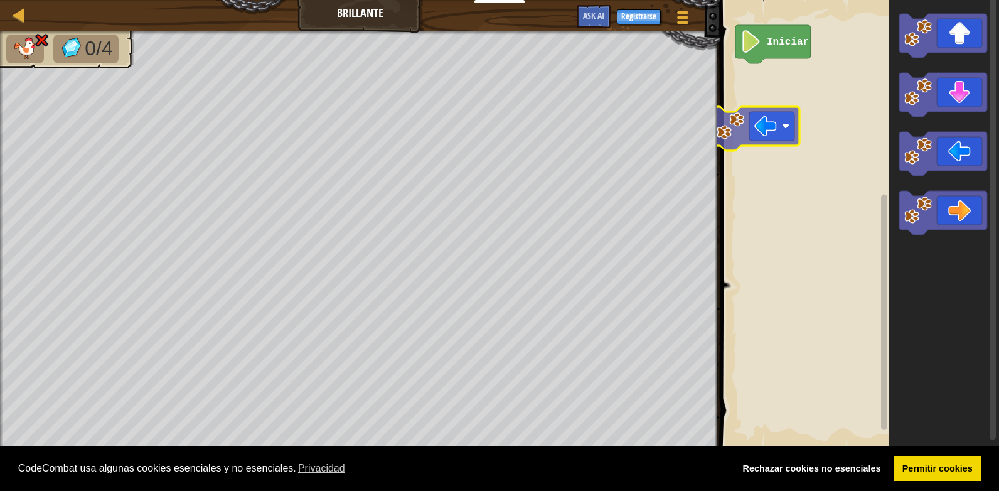
click at [764, 60] on div "Iniciar" at bounding box center [858, 225] width 282 height 462
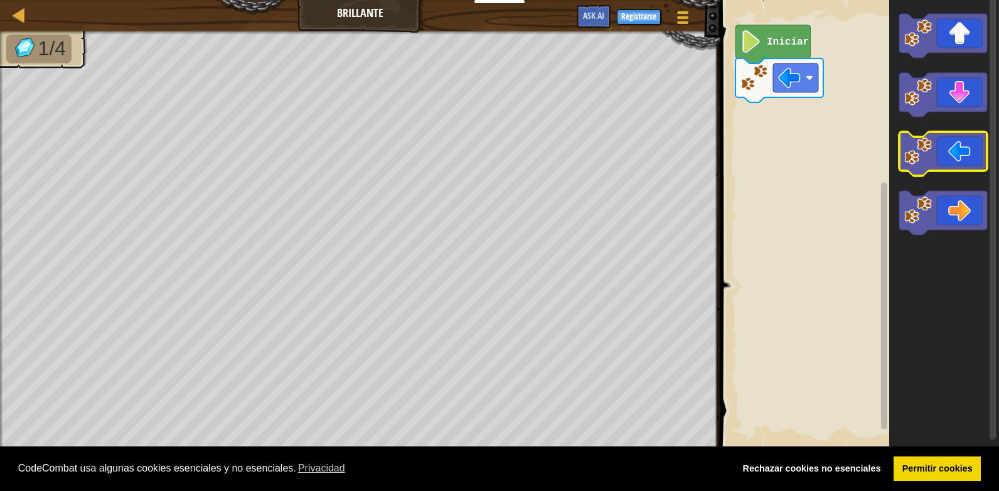
click at [960, 151] on icon "Espacio de trabajo de Blockly" at bounding box center [943, 154] width 88 height 44
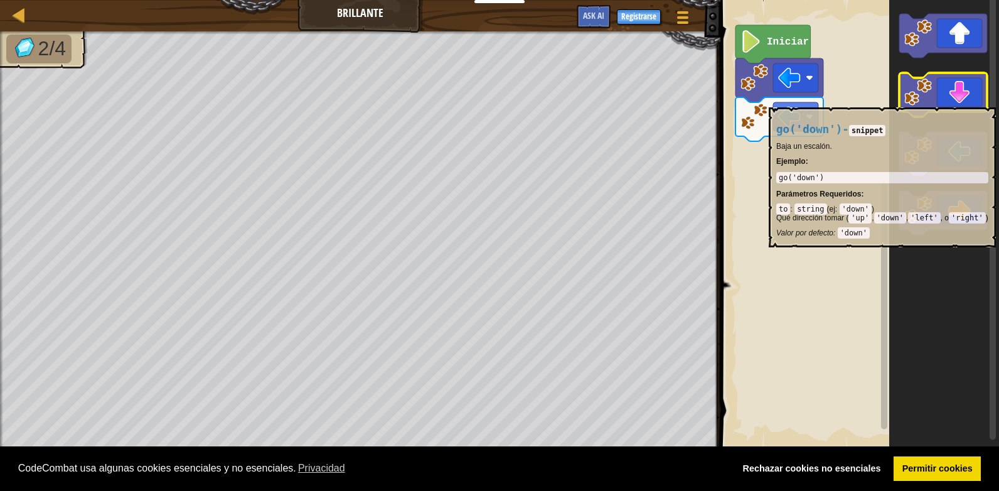
click at [930, 101] on image "Espacio de trabajo de Blockly" at bounding box center [918, 92] width 28 height 28
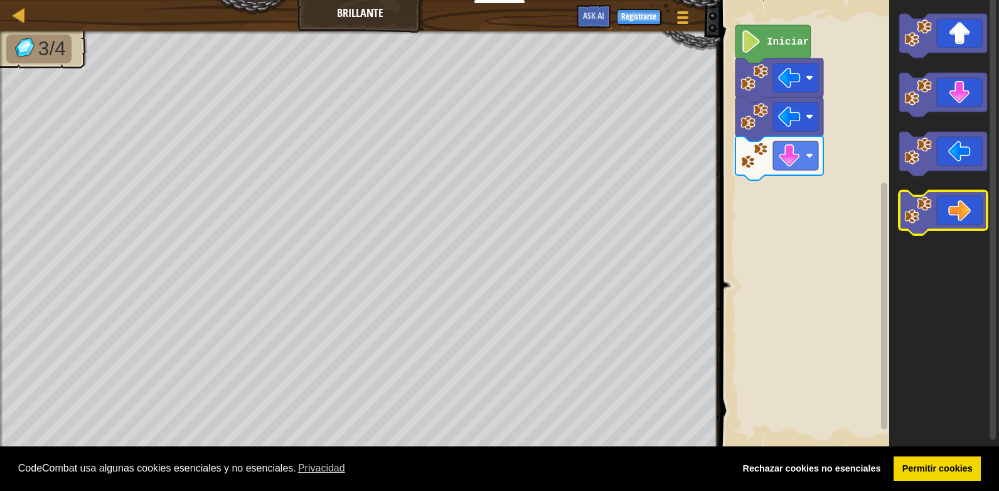
click at [945, 198] on icon "Espacio de trabajo de Blockly" at bounding box center [943, 213] width 88 height 44
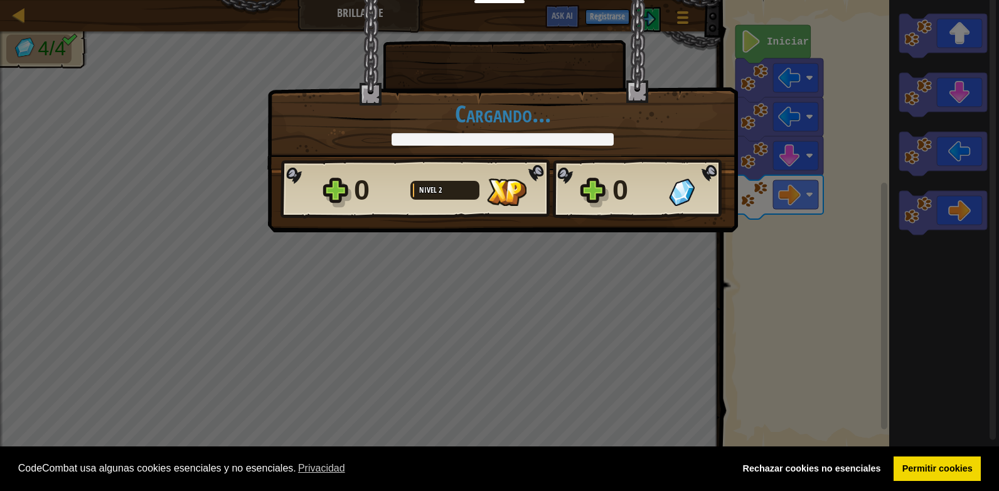
drag, startPoint x: 945, startPoint y: 198, endPoint x: 785, endPoint y: 193, distance: 160.1
click at [785, 193] on div "× Puntúa este nivel: Cargando... Reticulating Splines... Cargando... 0 Nivel 2 …" at bounding box center [499, 245] width 999 height 491
click at [478, 267] on div "× Puntúa este nivel: Cargando... Reticulating Splines... Cargando... 0 Nivel 2 …" at bounding box center [499, 245] width 999 height 491
click at [480, 254] on div "× Puntúa este nivel: Cargando... Reticulating Splines... Cargando... 0 Nivel 2 …" at bounding box center [499, 245] width 999 height 491
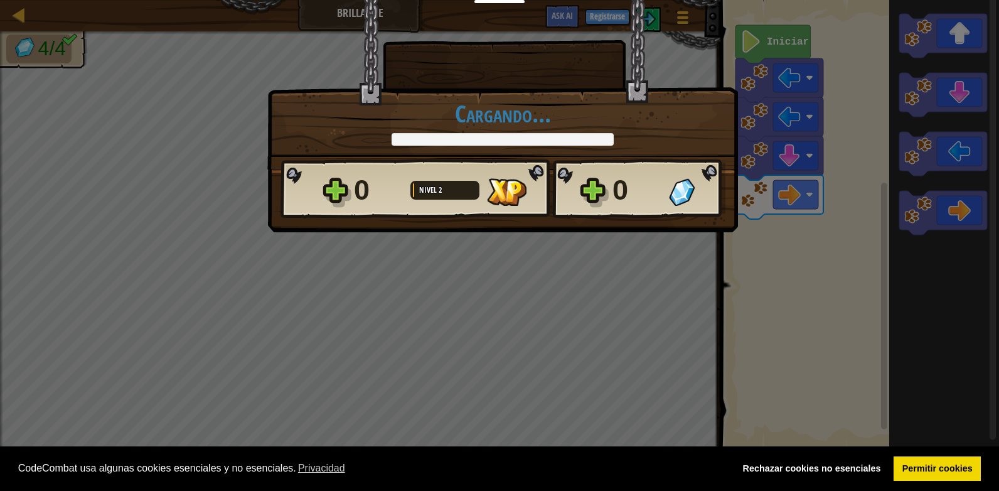
click at [480, 254] on div "× Puntúa este nivel: Cargando... Reticulating Splines... Cargando... 0 Nivel 2 …" at bounding box center [499, 245] width 999 height 491
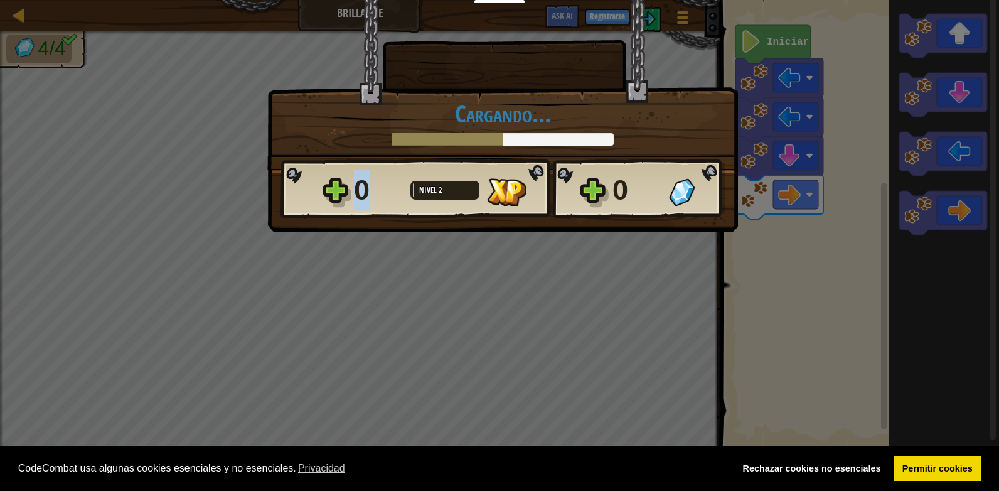
click at [480, 254] on div "× Puntúa este nivel: Cargando... Reticulating Splines... Cargando... 0 Nivel 2 …" at bounding box center [499, 245] width 999 height 491
drag, startPoint x: 480, startPoint y: 254, endPoint x: 247, endPoint y: 64, distance: 300.7
click at [247, 64] on div "× Puntúa este nivel: Cargando... Reticulating Splines... Cargando... 0 Nivel 2 …" at bounding box center [499, 245] width 999 height 491
drag, startPoint x: 316, startPoint y: 45, endPoint x: 414, endPoint y: 23, distance: 100.8
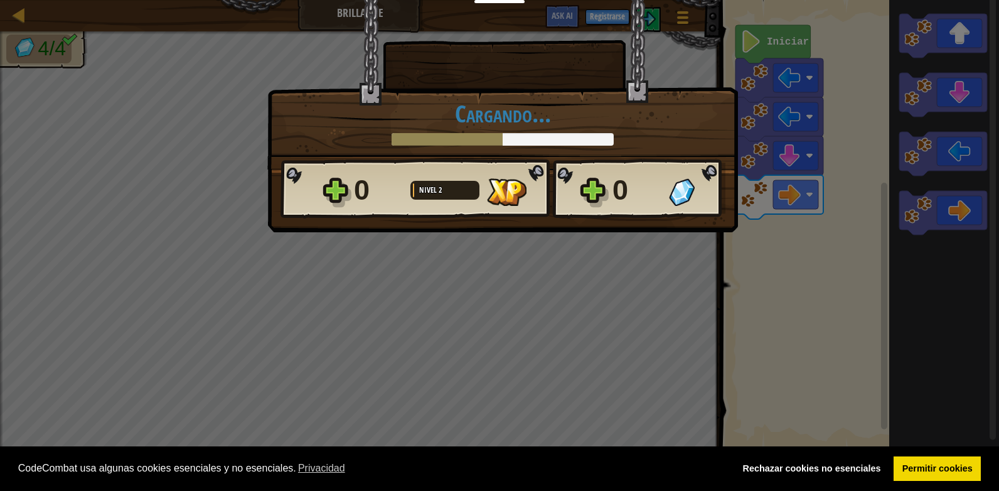
click at [414, 23] on div "× Puntúa este nivel: Cargando... Reticulating Splines... Cargando... 0 Nivel 2 …" at bounding box center [499, 117] width 471 height 235
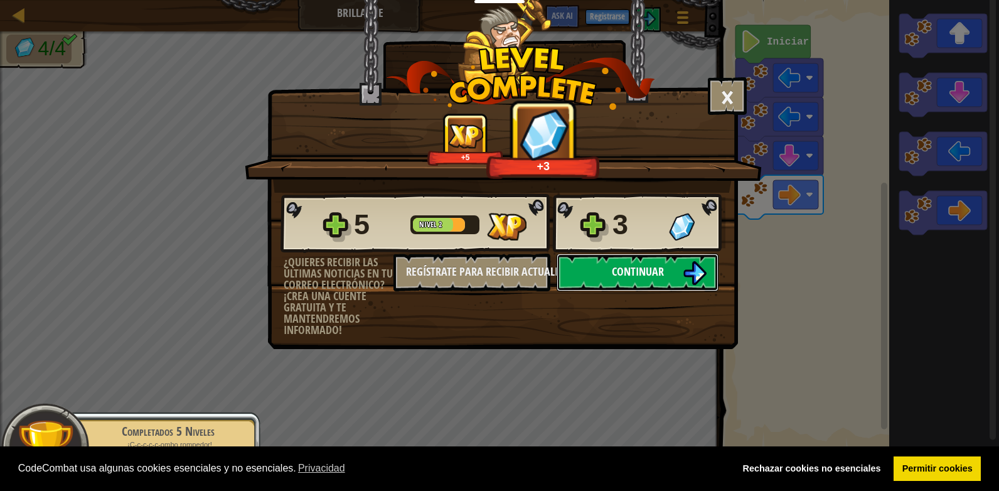
click at [570, 265] on button "Continuar" at bounding box center [638, 273] width 162 height 38
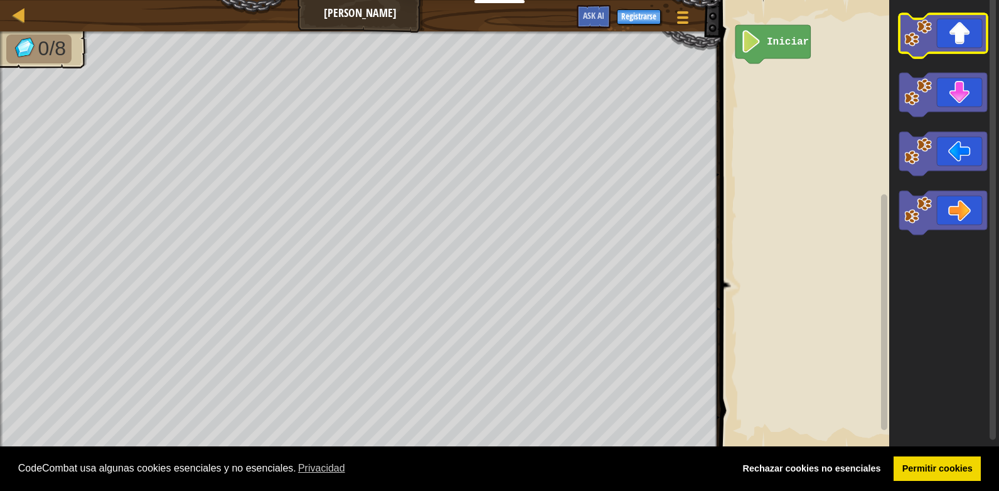
click at [952, 32] on icon "Espacio de trabajo de Blockly" at bounding box center [943, 36] width 88 height 44
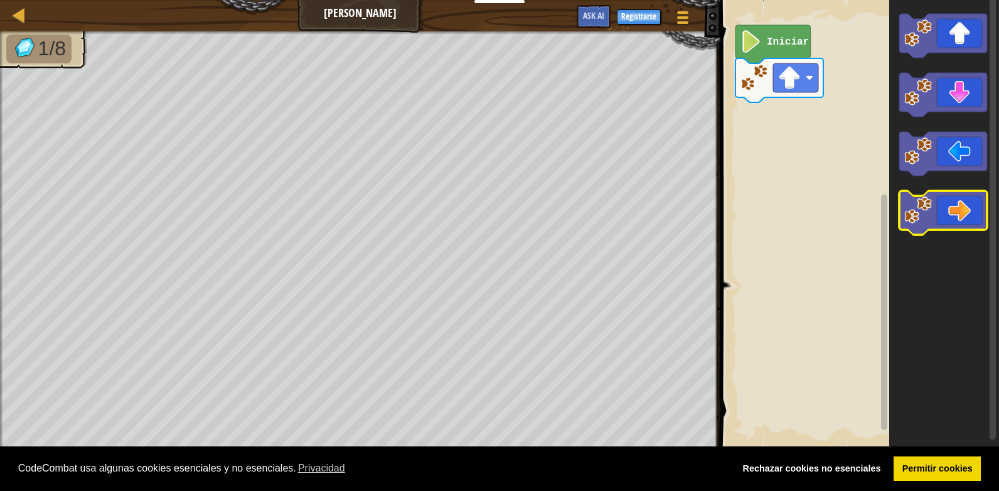
click at [977, 210] on icon "Espacio de trabajo de Blockly" at bounding box center [943, 213] width 88 height 44
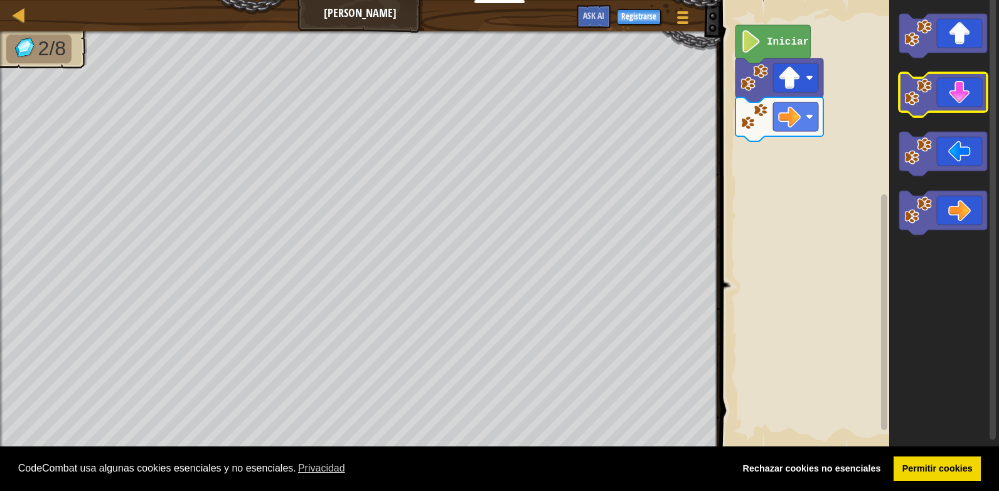
click at [954, 87] on icon "Espacio de trabajo de Blockly" at bounding box center [943, 95] width 88 height 44
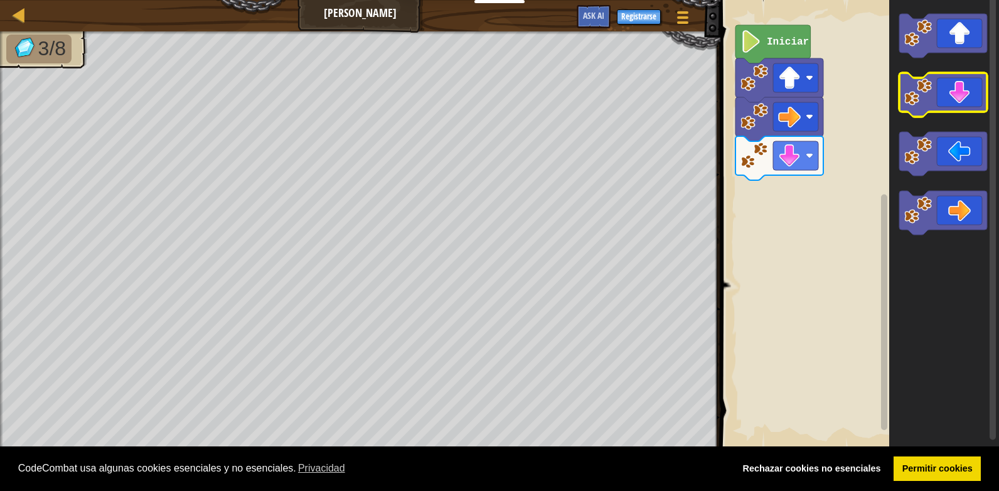
click at [954, 87] on icon "Espacio de trabajo de Blockly" at bounding box center [943, 95] width 88 height 44
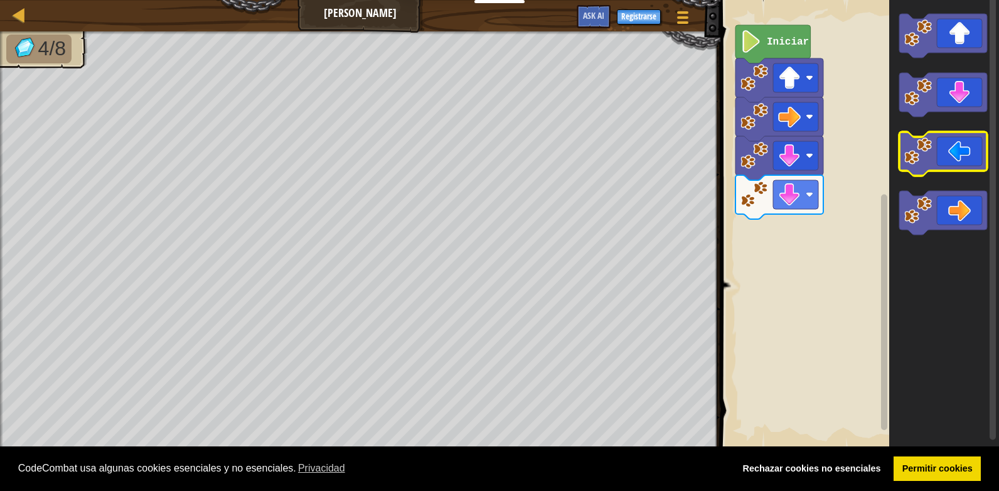
click at [925, 158] on image "Espacio de trabajo de Blockly" at bounding box center [918, 151] width 28 height 28
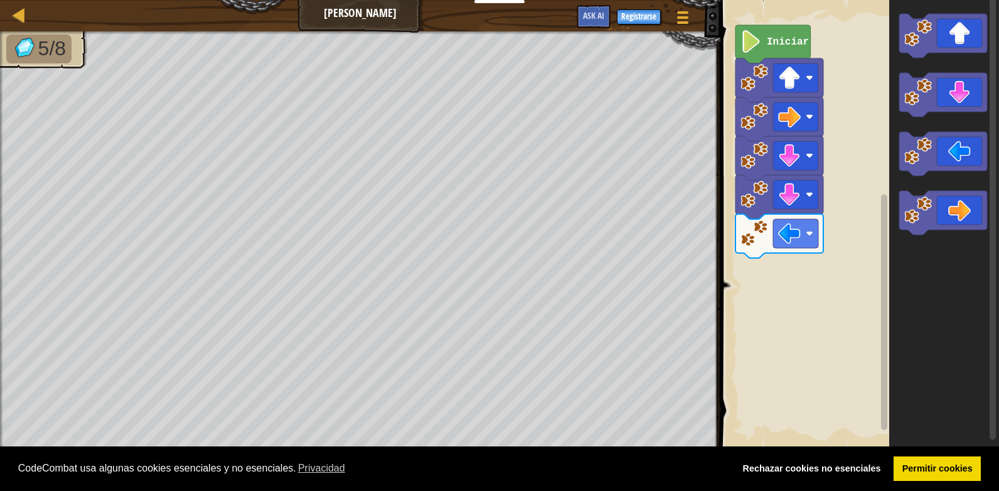
click at [952, 131] on icon "Espacio de trabajo de Blockly" at bounding box center [944, 225] width 110 height 462
click at [945, 168] on icon "Espacio de trabajo de Blockly" at bounding box center [943, 154] width 88 height 44
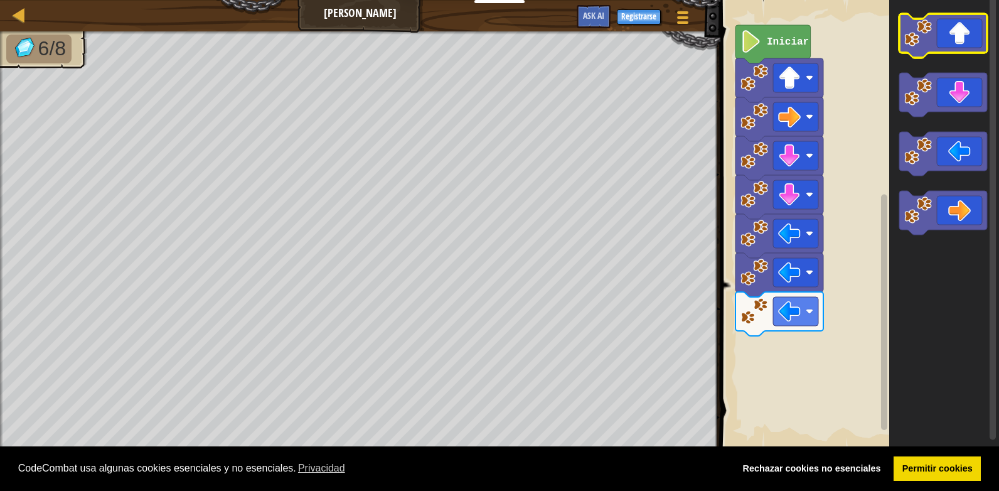
click at [951, 41] on icon "Espacio de trabajo de Blockly" at bounding box center [943, 36] width 88 height 44
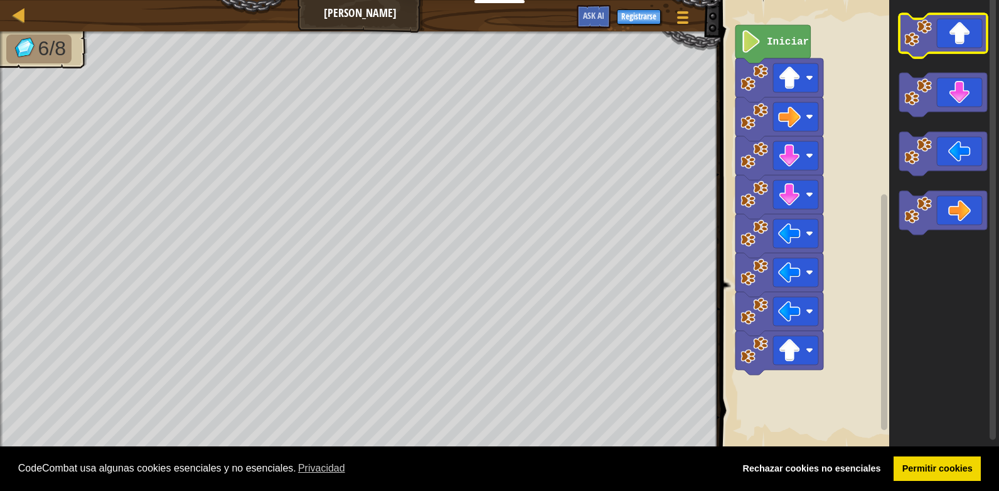
click at [951, 41] on icon "Espacio de trabajo de Blockly" at bounding box center [943, 36] width 88 height 44
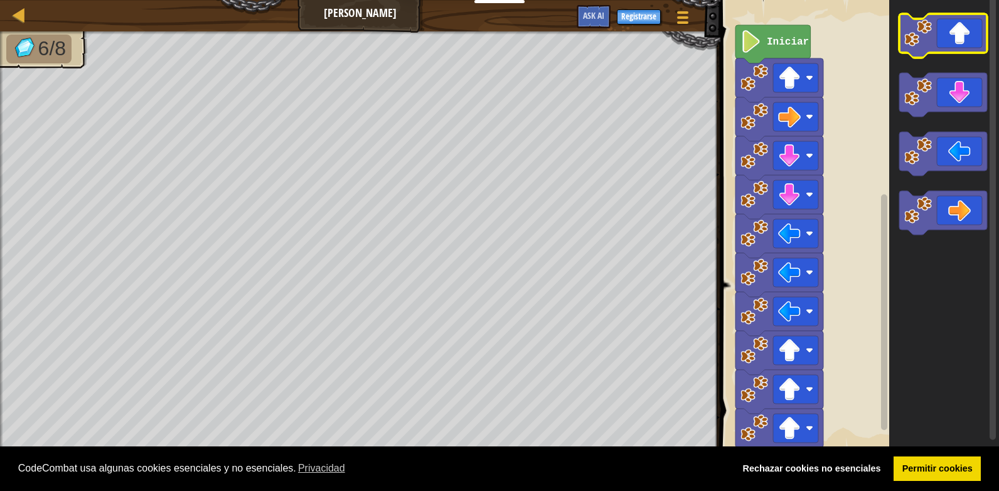
click at [951, 41] on icon "Espacio de trabajo de Blockly" at bounding box center [943, 36] width 88 height 44
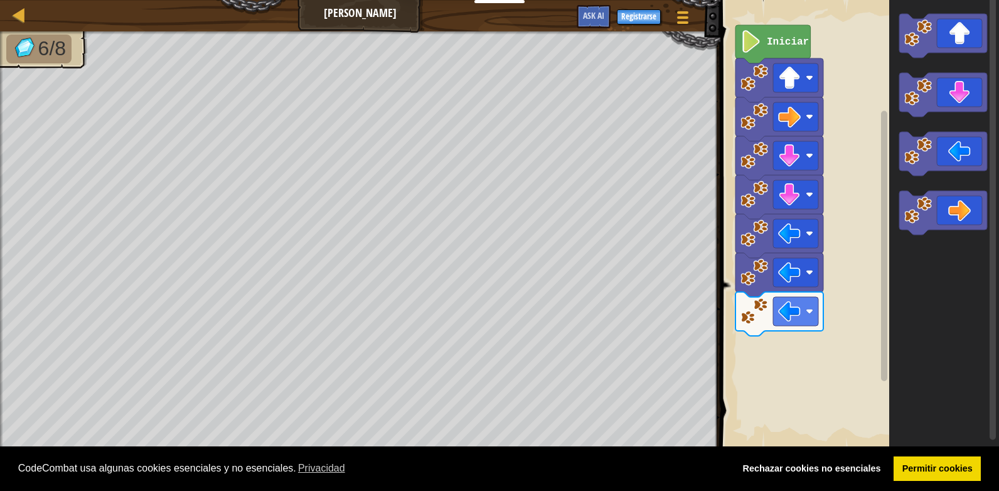
click at [808, 339] on rect "Espacio de trabajo de Blockly" at bounding box center [858, 225] width 282 height 462
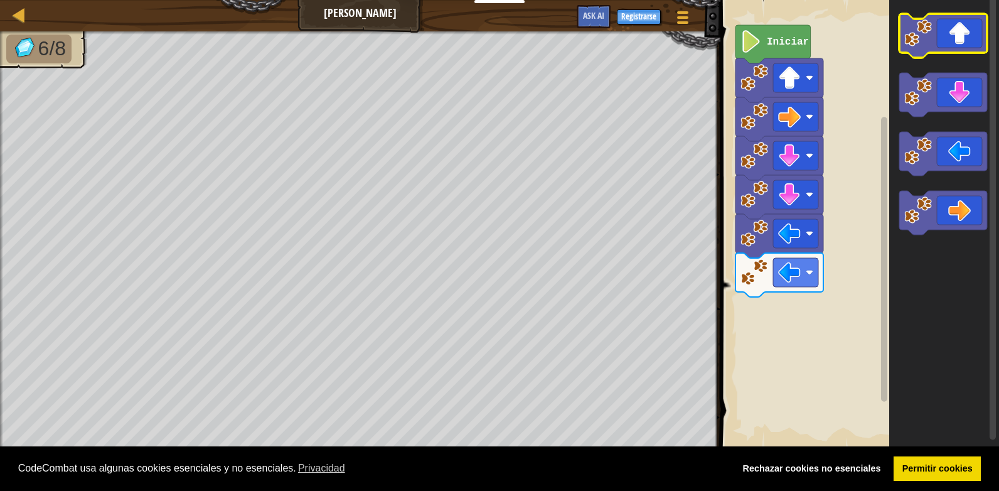
click at [968, 50] on icon "Espacio de trabajo de Blockly" at bounding box center [943, 36] width 88 height 44
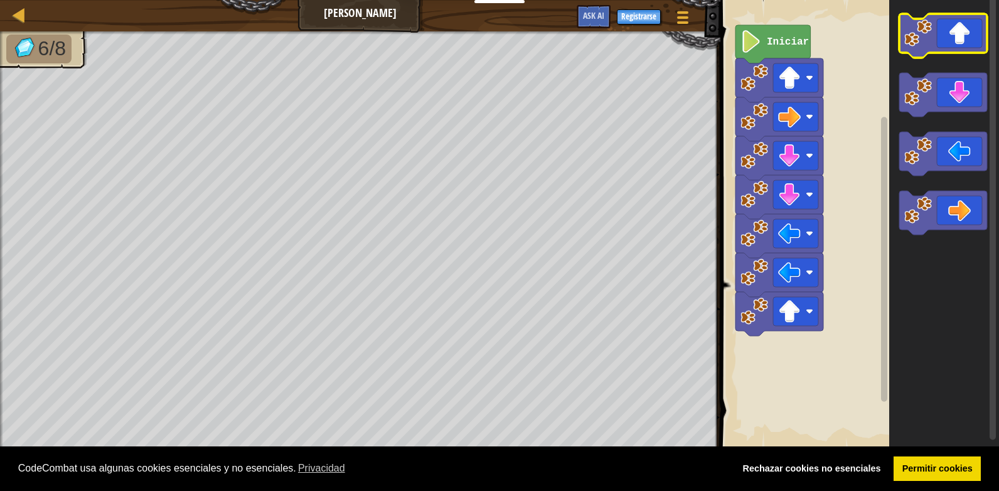
click at [968, 50] on icon "Espacio de trabajo de Blockly" at bounding box center [943, 36] width 88 height 44
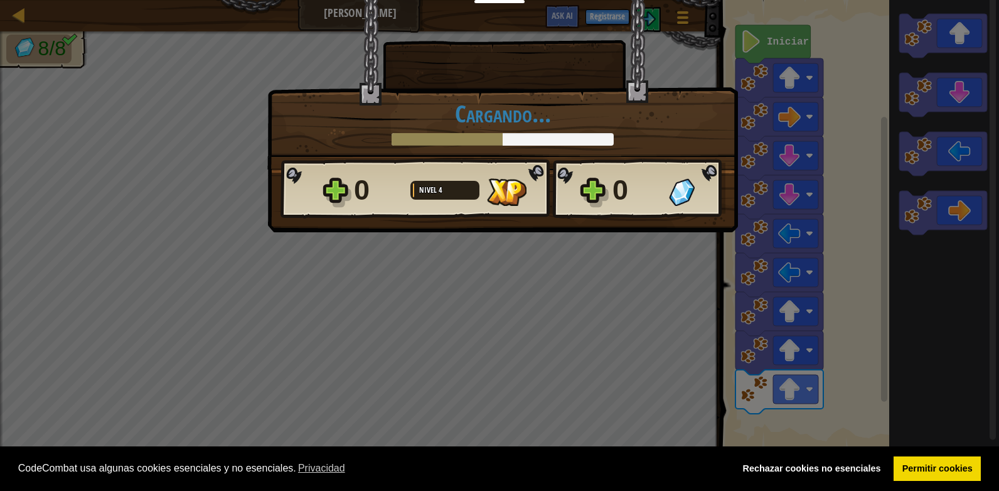
click at [670, 205] on img at bounding box center [682, 192] width 26 height 28
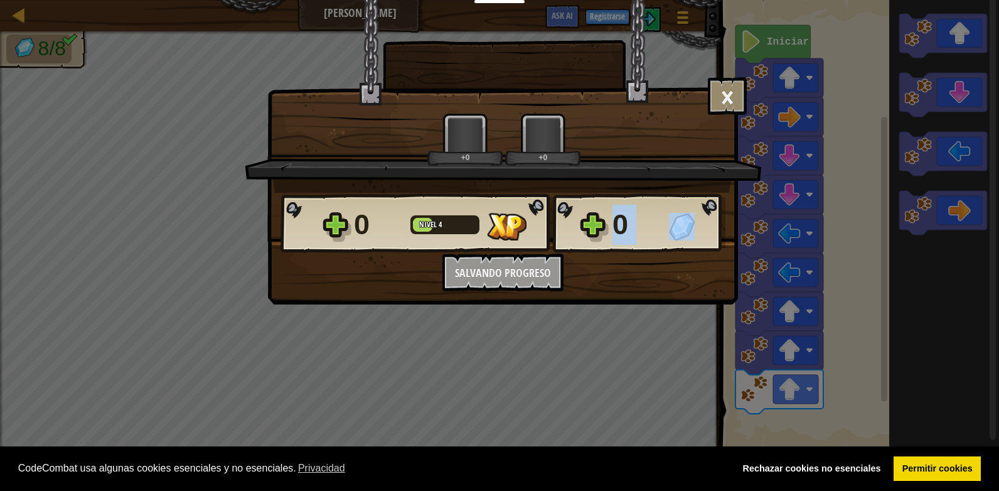
click at [670, 205] on div "0" at bounding box center [669, 225] width 113 height 40
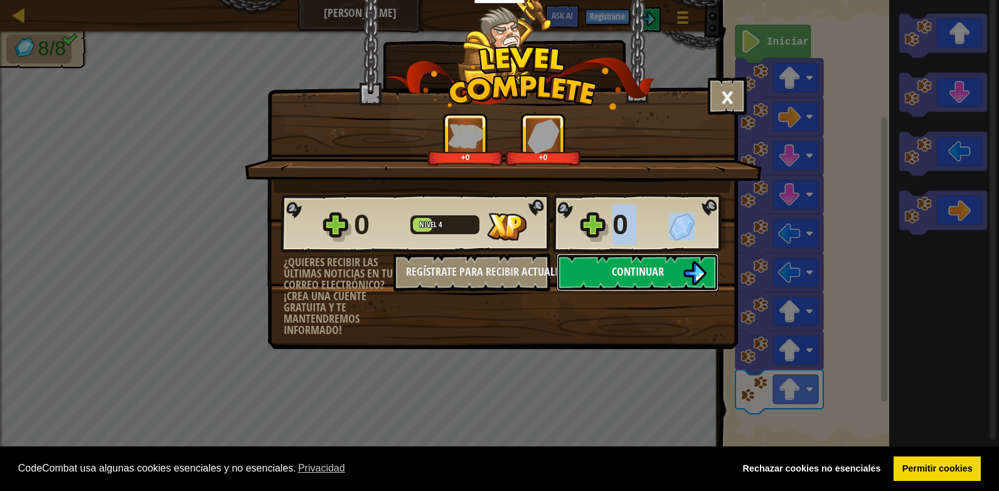
drag, startPoint x: 670, startPoint y: 205, endPoint x: 602, endPoint y: 283, distance: 103.6
click at [602, 283] on button "Continuar" at bounding box center [638, 273] width 162 height 38
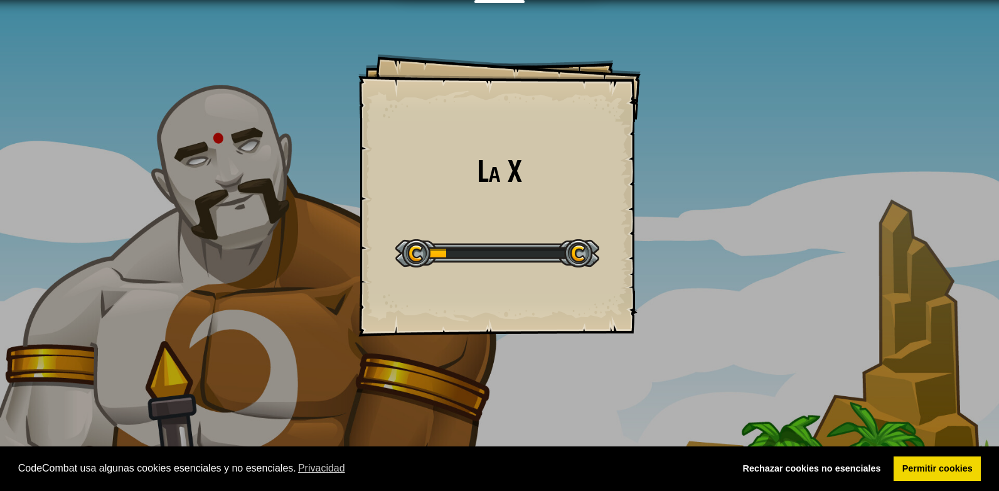
click at [518, 254] on div at bounding box center [497, 253] width 204 height 28
click at [507, 179] on h1 "La X" at bounding box center [499, 170] width 257 height 33
click at [491, 160] on h1 "La X" at bounding box center [499, 170] width 257 height 33
click at [460, 158] on h1 "La X" at bounding box center [499, 170] width 257 height 33
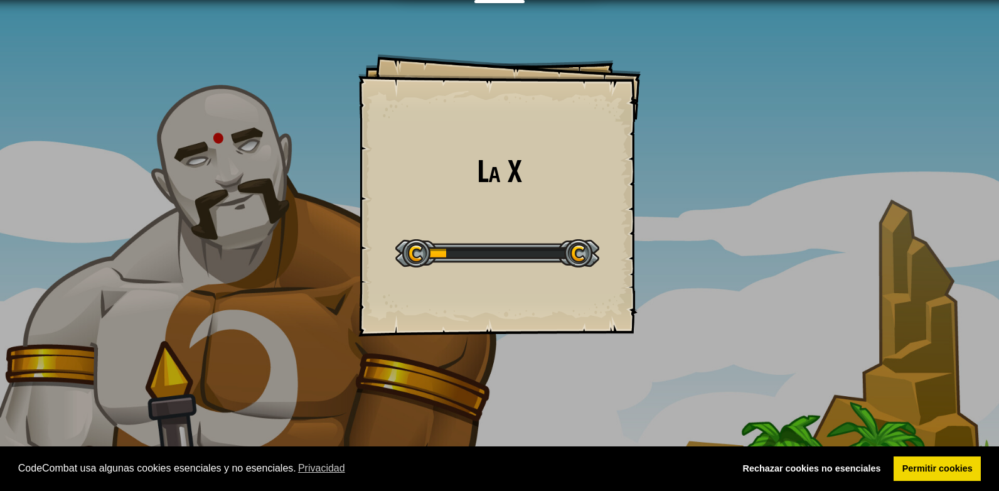
drag, startPoint x: 562, startPoint y: 209, endPoint x: 579, endPoint y: 217, distance: 19.1
click at [579, 217] on div "La X Goals Start Level Error al cargar desde el servidor. Intenta refrescar la …" at bounding box center [499, 195] width 282 height 282
click at [371, 249] on div "La X Goals Start Level Error al cargar desde el servidor. Intenta refrescar la …" at bounding box center [499, 195] width 282 height 282
click at [420, 254] on div at bounding box center [497, 253] width 204 height 28
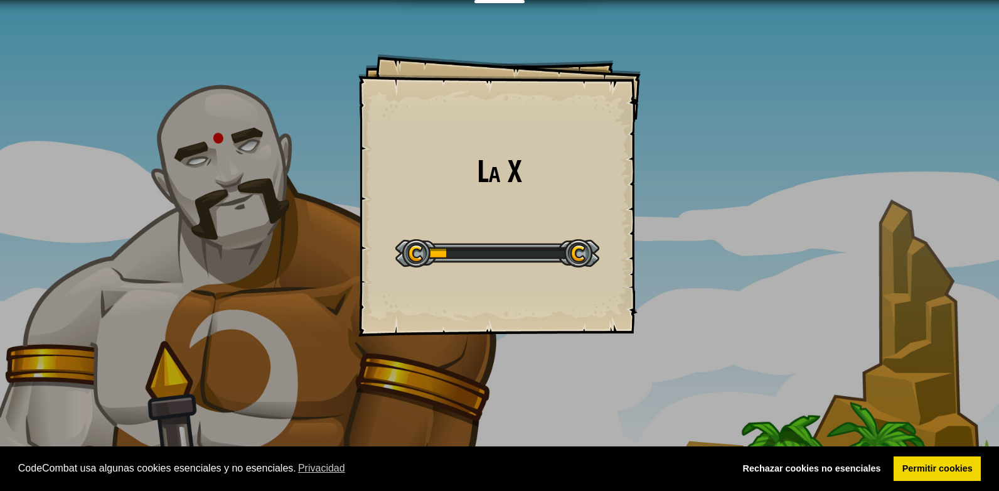
click at [420, 254] on div at bounding box center [497, 253] width 204 height 28
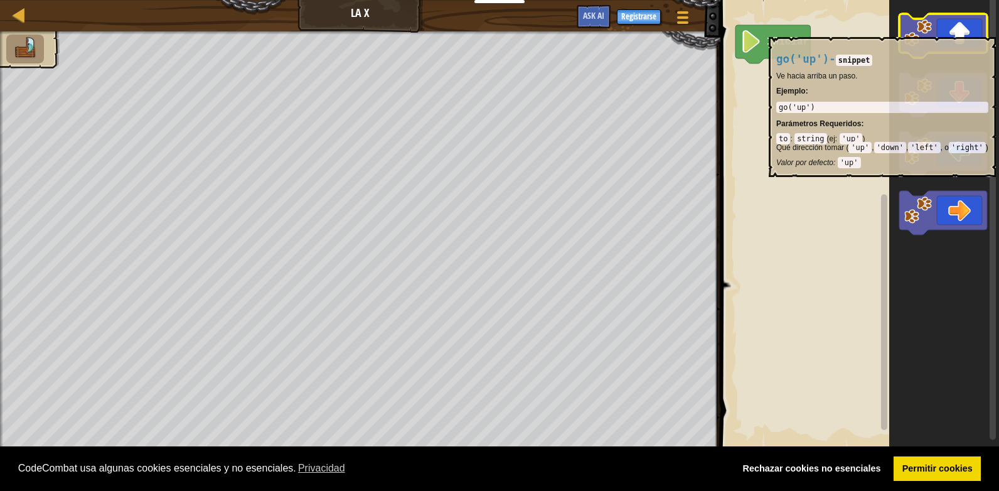
click at [955, 31] on icon "Espacio de trabajo de Blockly" at bounding box center [943, 36] width 88 height 44
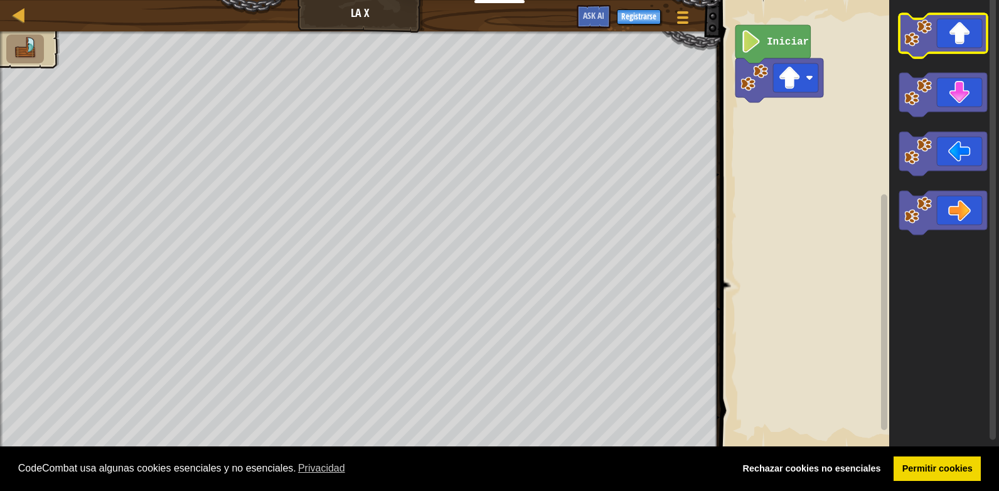
click at [955, 31] on icon "Espacio de trabajo de Blockly" at bounding box center [943, 36] width 88 height 44
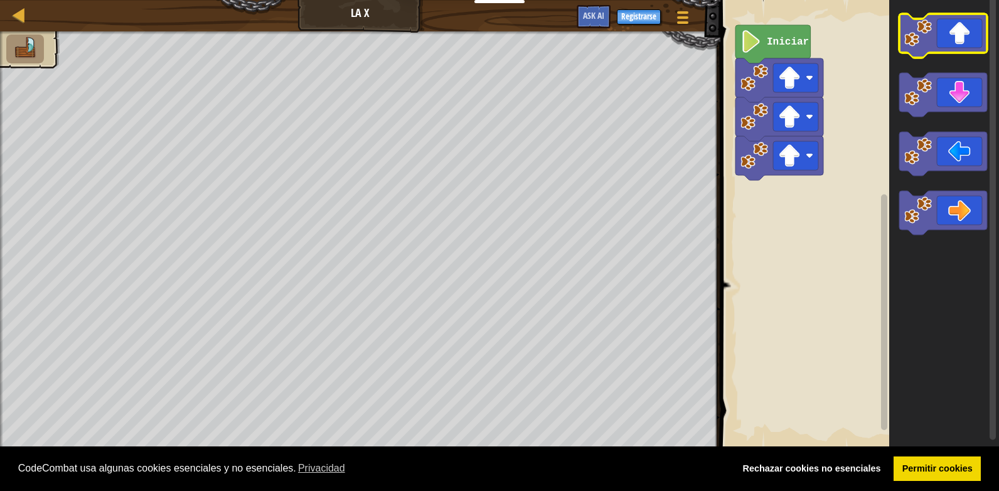
click at [955, 31] on icon "Espacio de trabajo de Blockly" at bounding box center [943, 36] width 88 height 44
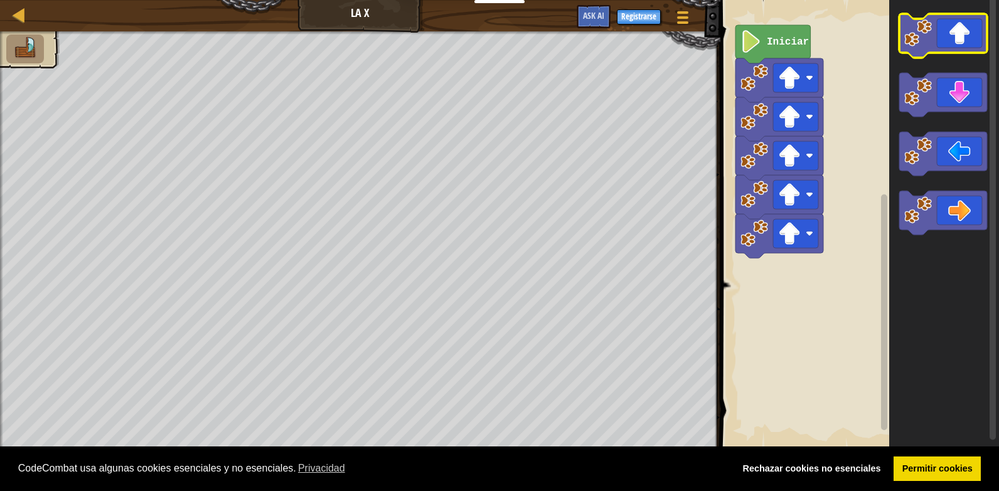
click at [955, 31] on icon "Espacio de trabajo de Blockly" at bounding box center [943, 36] width 88 height 44
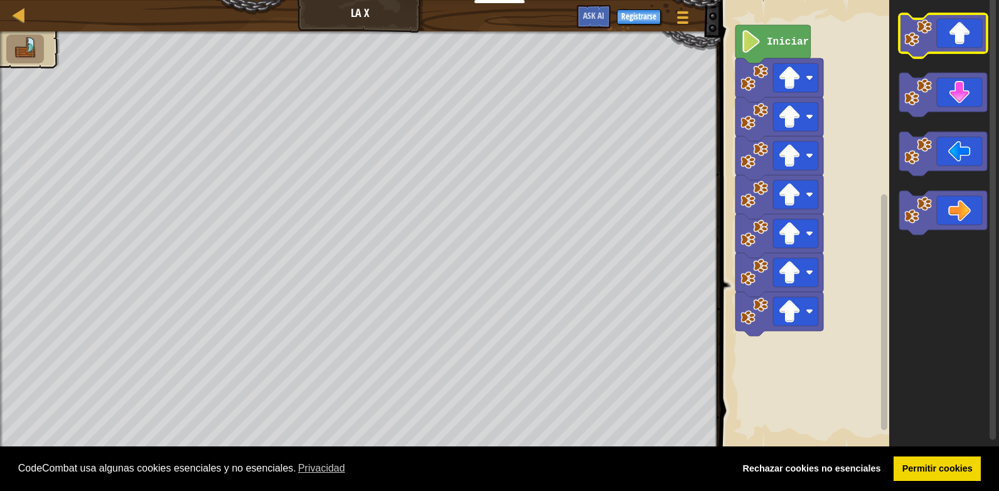
click at [955, 31] on icon "Espacio de trabajo de Blockly" at bounding box center [943, 36] width 88 height 44
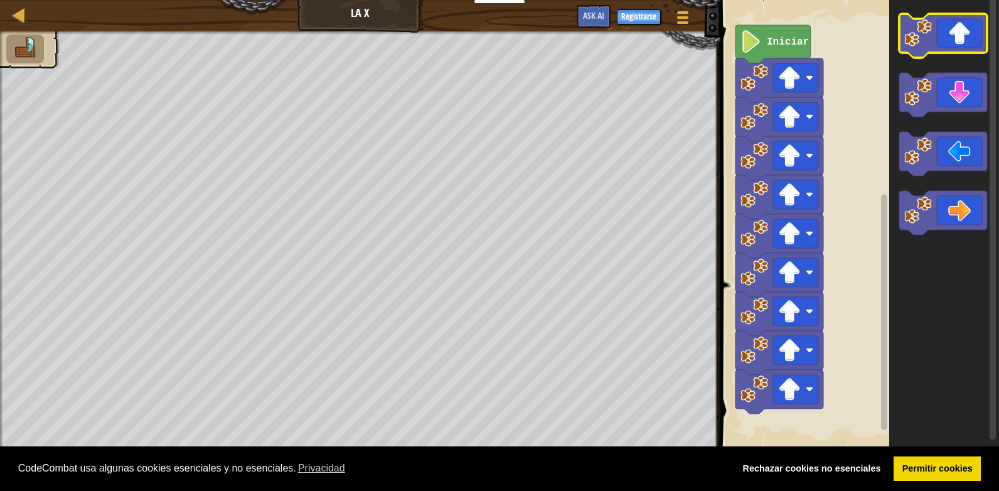
click at [955, 31] on icon "Espacio de trabajo de Blockly" at bounding box center [943, 36] width 88 height 44
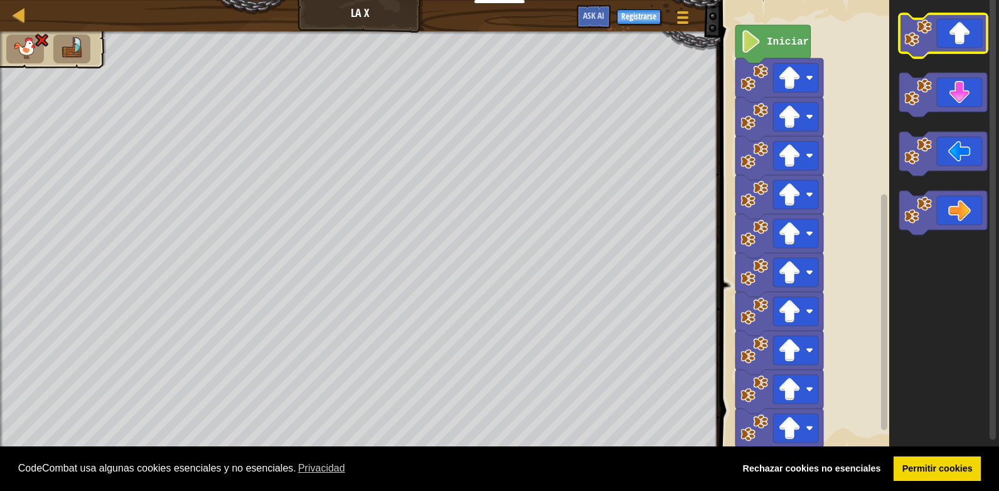
click at [955, 31] on icon "Espacio de trabajo de Blockly" at bounding box center [943, 36] width 88 height 44
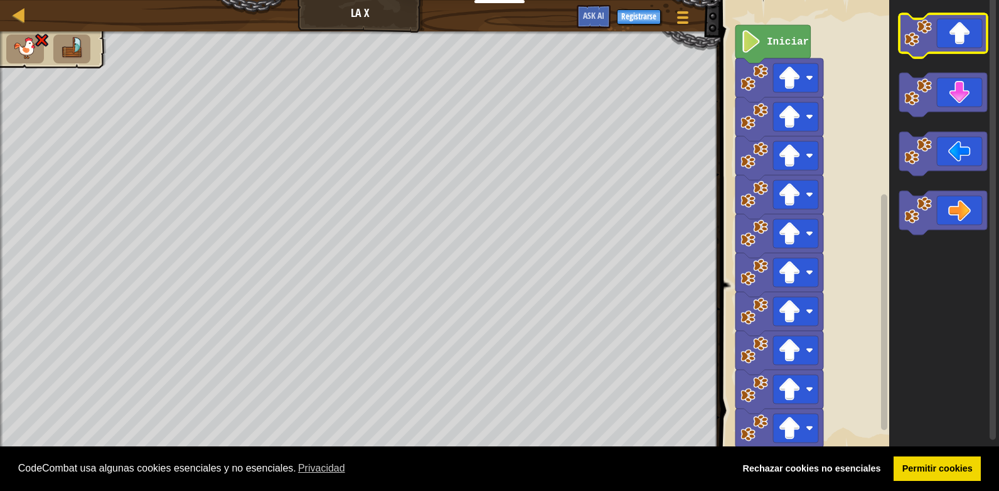
click at [955, 31] on icon "Espacio de trabajo de Blockly" at bounding box center [943, 36] width 88 height 44
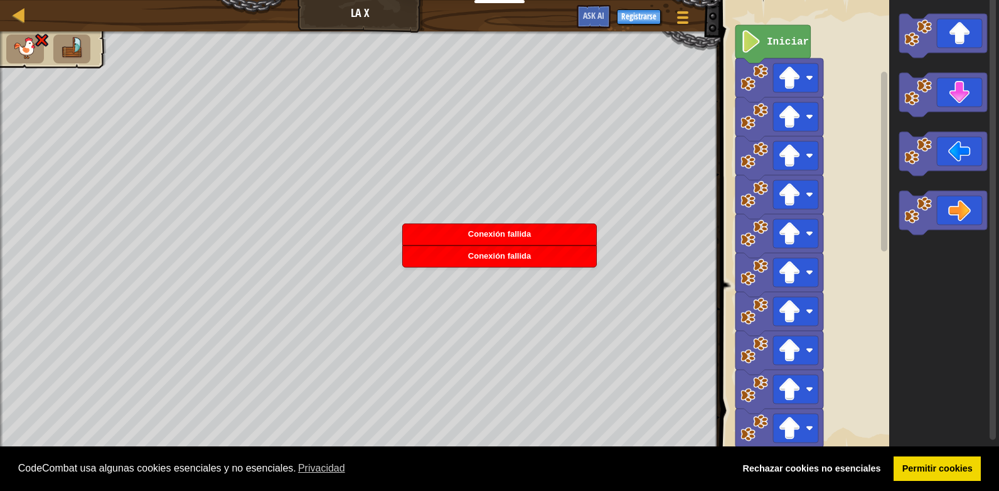
click at [925, 327] on icon "Espacio de trabajo de Blockly" at bounding box center [944, 225] width 110 height 462
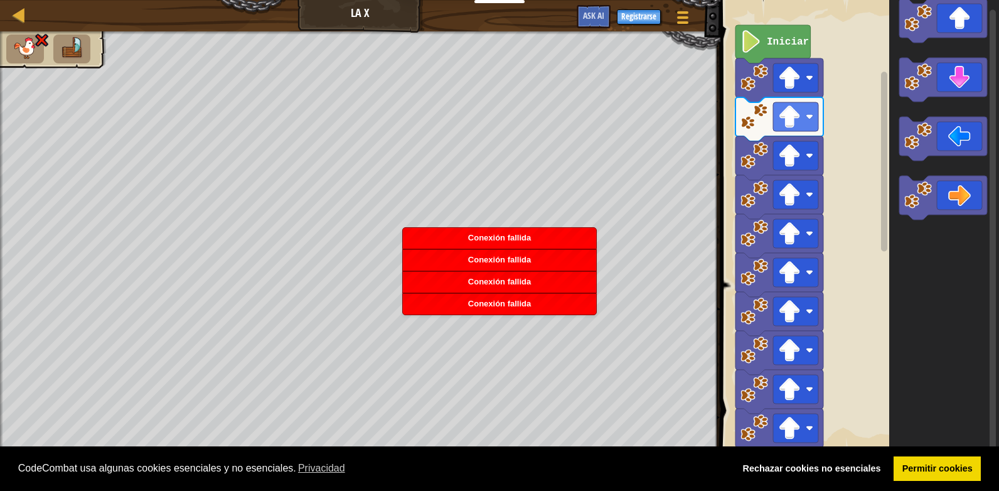
click at [786, 102] on div "Iniciar" at bounding box center [858, 225] width 282 height 462
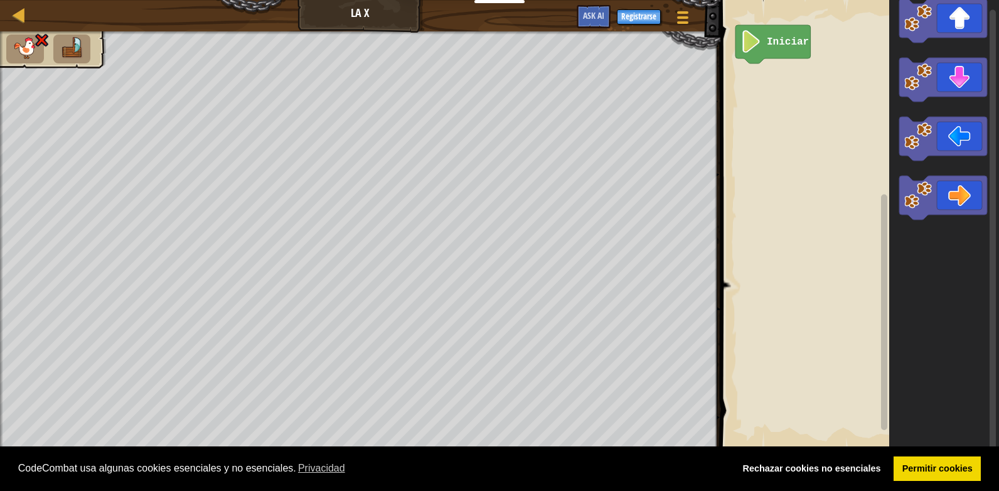
click at [761, 51] on image "Espacio de trabajo de Blockly" at bounding box center [751, 41] width 21 height 23
click at [15, 50] on img at bounding box center [25, 48] width 26 height 22
click at [16, 50] on img at bounding box center [25, 48] width 26 height 22
click at [17, 50] on img at bounding box center [25, 48] width 26 height 22
drag, startPoint x: 17, startPoint y: 50, endPoint x: 25, endPoint y: 47, distance: 8.5
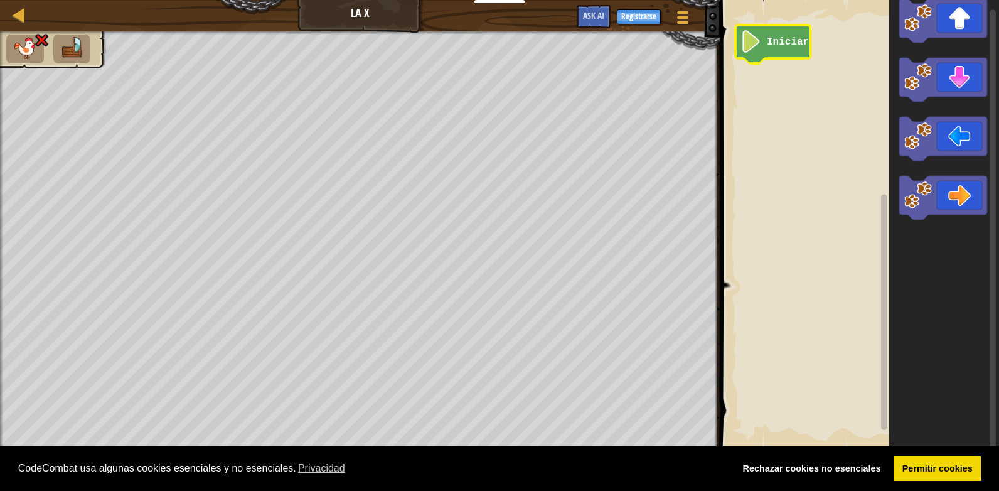
click at [18, 50] on img at bounding box center [25, 48] width 26 height 22
click at [38, 37] on img at bounding box center [42, 40] width 16 height 15
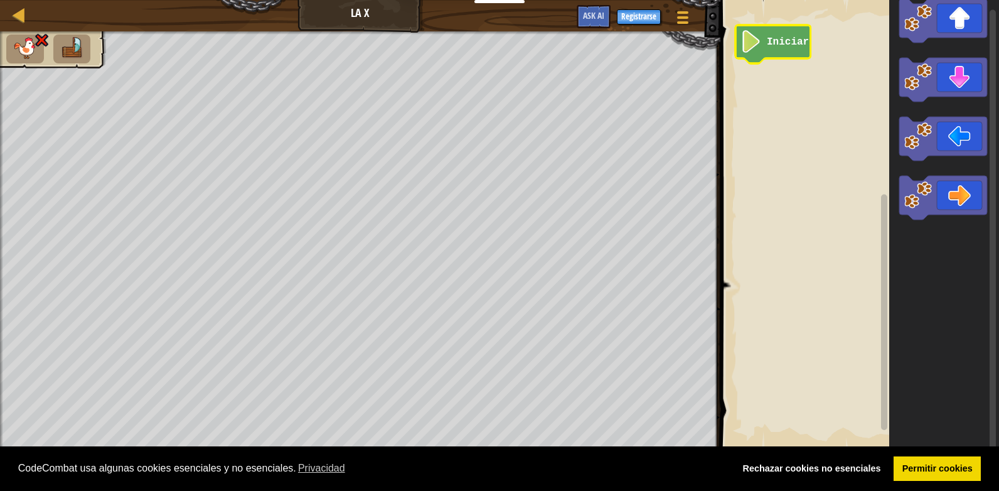
click at [38, 37] on img at bounding box center [42, 40] width 16 height 15
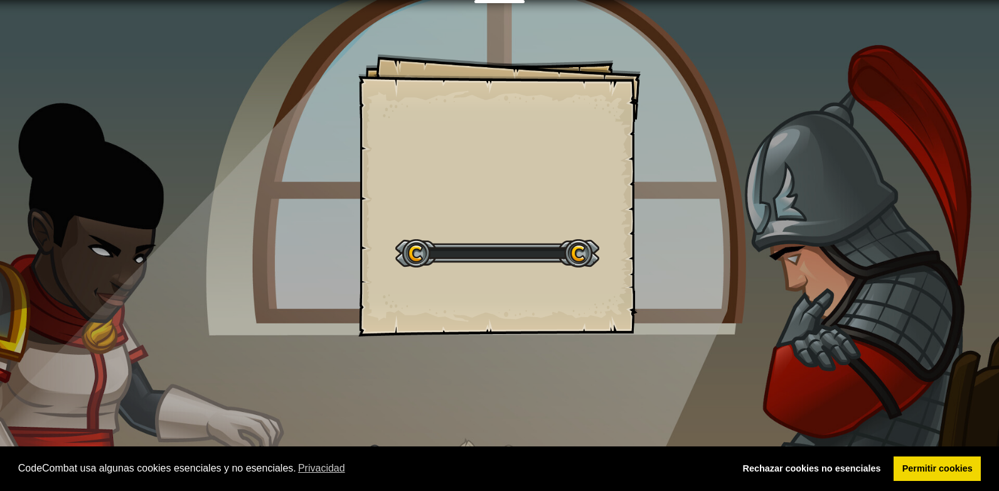
click at [822, 295] on div "Goals Start Level Error al cargar desde el servidor. Intenta refrescar la págin…" at bounding box center [499, 245] width 999 height 491
click at [821, 296] on div "Goals Start Level Error al cargar desde el servidor. Intenta refrescar la págin…" at bounding box center [499, 245] width 999 height 491
click at [603, 287] on div "Goals Start Level Error al cargar desde el servidor. Intenta refrescar la págin…" at bounding box center [499, 195] width 282 height 282
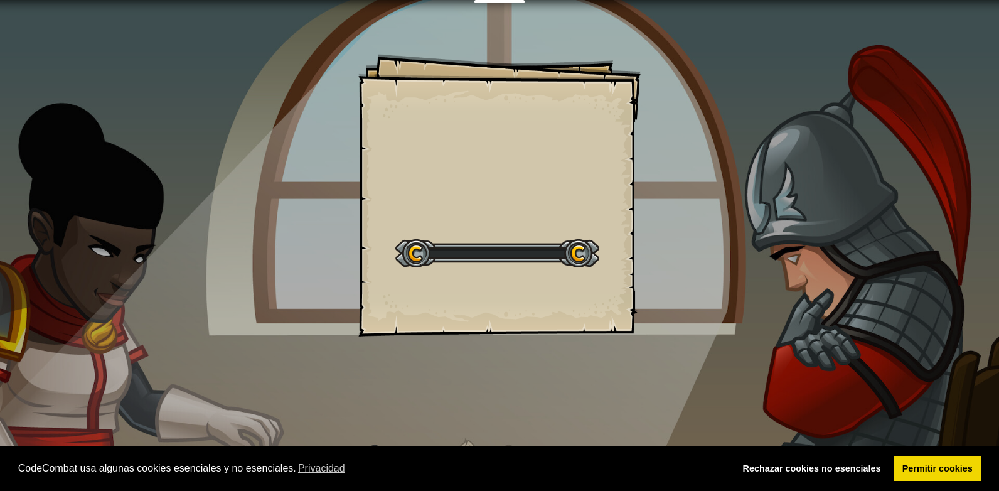
click at [537, 208] on div "Goals Start Level Error al cargar desde el servidor. Intenta refrescar la págin…" at bounding box center [499, 195] width 282 height 282
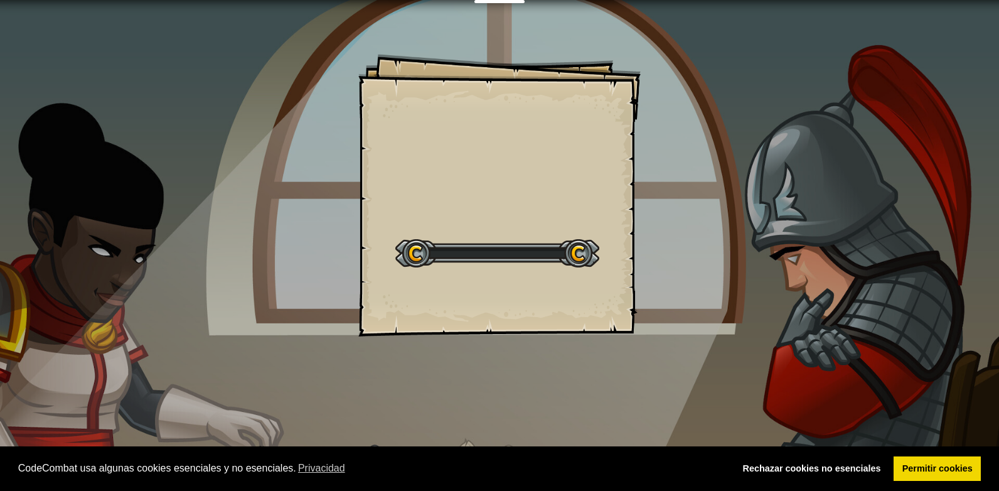
click at [537, 208] on div "Goals Start Level Error al cargar desde el servidor. Intenta refrescar la págin…" at bounding box center [499, 195] width 282 height 282
drag, startPoint x: 537, startPoint y: 208, endPoint x: 619, endPoint y: 31, distance: 194.6
click at [593, 83] on div "Goals Start Level Error al cargar desde el servidor. Intenta refrescar la págin…" at bounding box center [499, 195] width 282 height 282
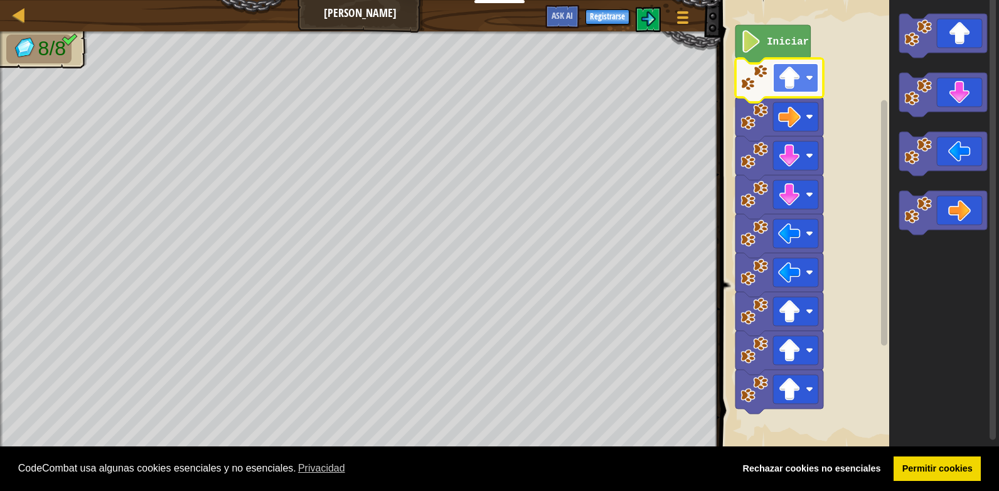
click at [796, 92] on rect "Espacio de trabajo de Blockly" at bounding box center [795, 77] width 45 height 29
click at [768, 74] on image "Espacio de trabajo de Blockly" at bounding box center [755, 78] width 28 height 28
click at [956, 198] on icon "Espacio de trabajo de Blockly" at bounding box center [943, 213] width 88 height 44
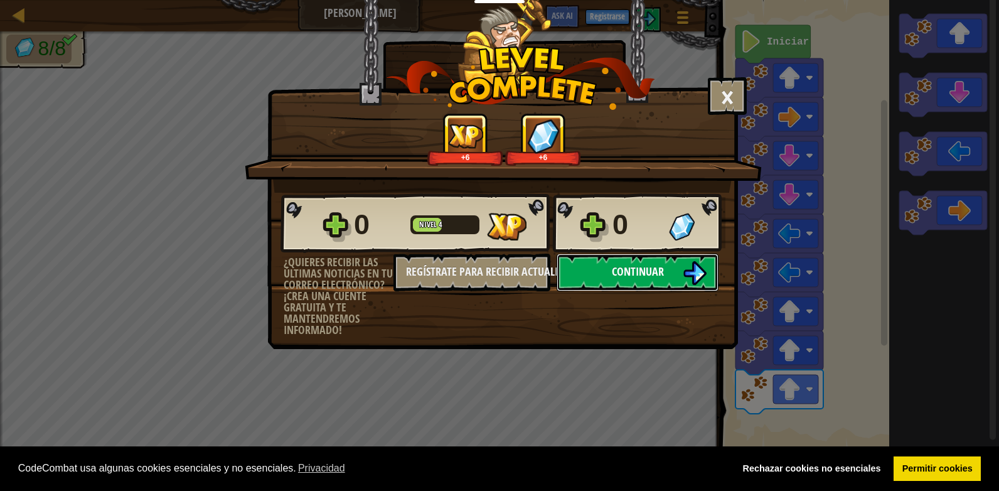
click at [693, 261] on img at bounding box center [695, 273] width 24 height 24
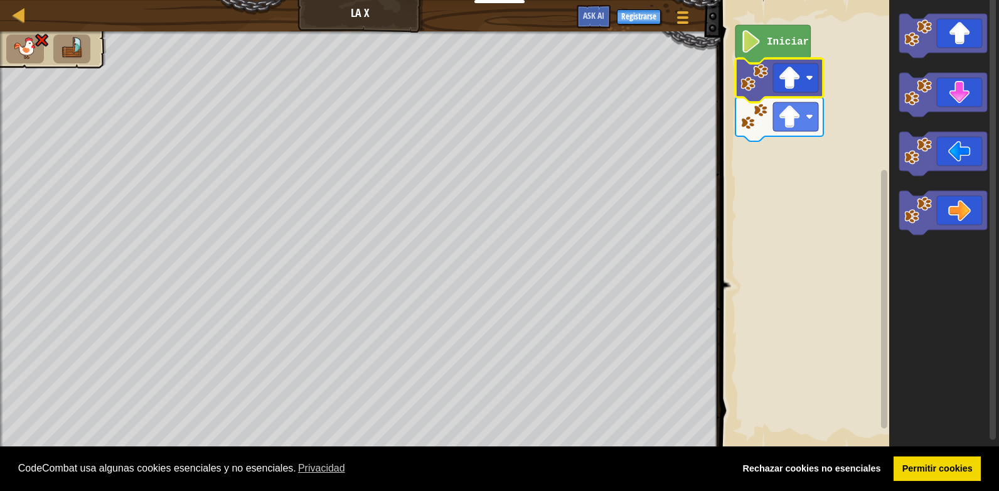
click at [766, 85] on image "Espacio de trabajo de Blockly" at bounding box center [755, 78] width 28 height 28
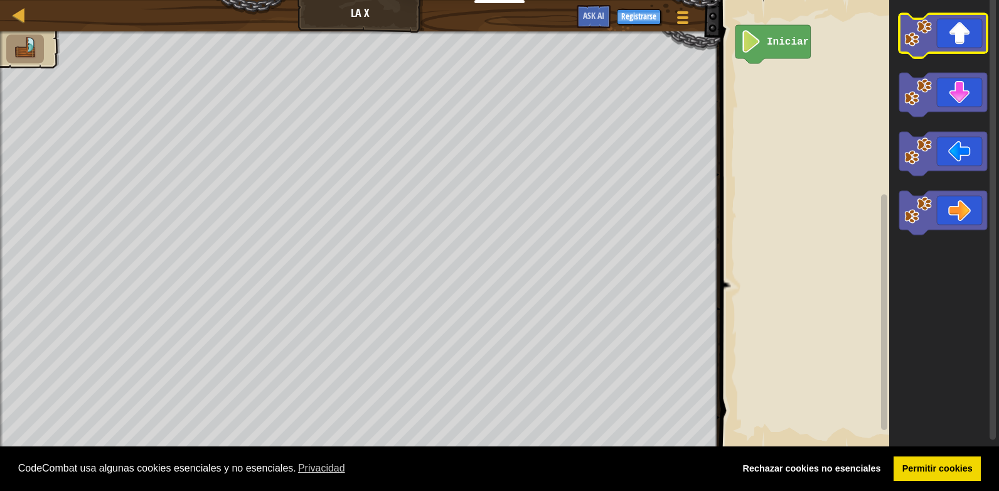
click at [938, 40] on icon "Espacio de trabajo de Blockly" at bounding box center [943, 36] width 88 height 44
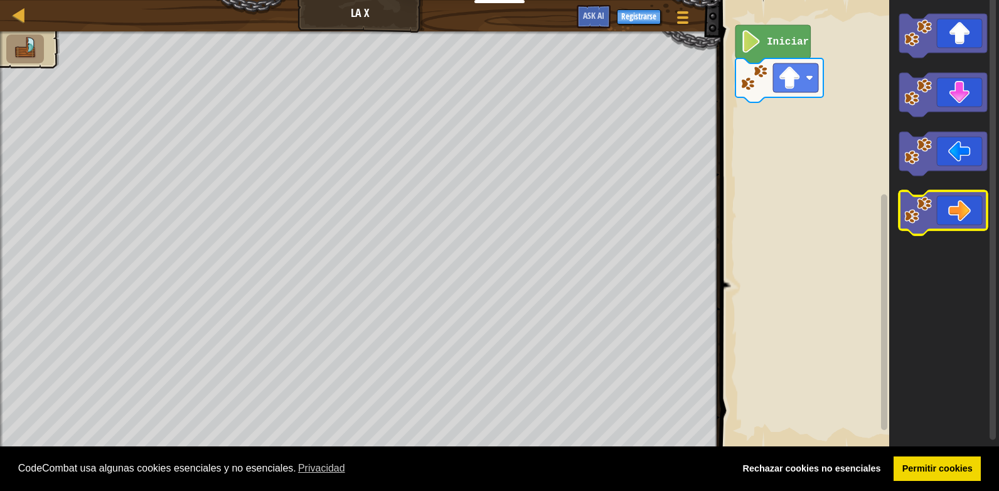
click at [929, 218] on image "Espacio de trabajo de Blockly" at bounding box center [918, 210] width 28 height 28
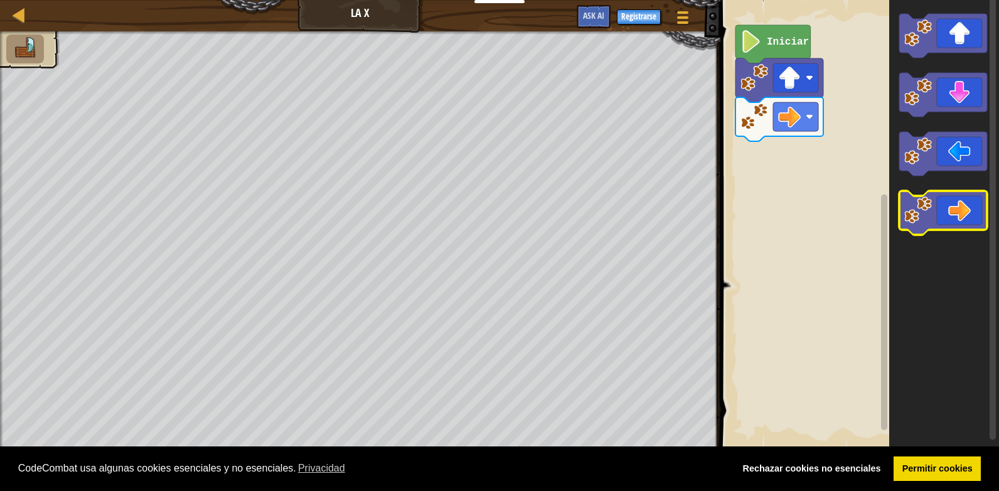
click at [929, 218] on image "Espacio de trabajo de Blockly" at bounding box center [918, 210] width 28 height 28
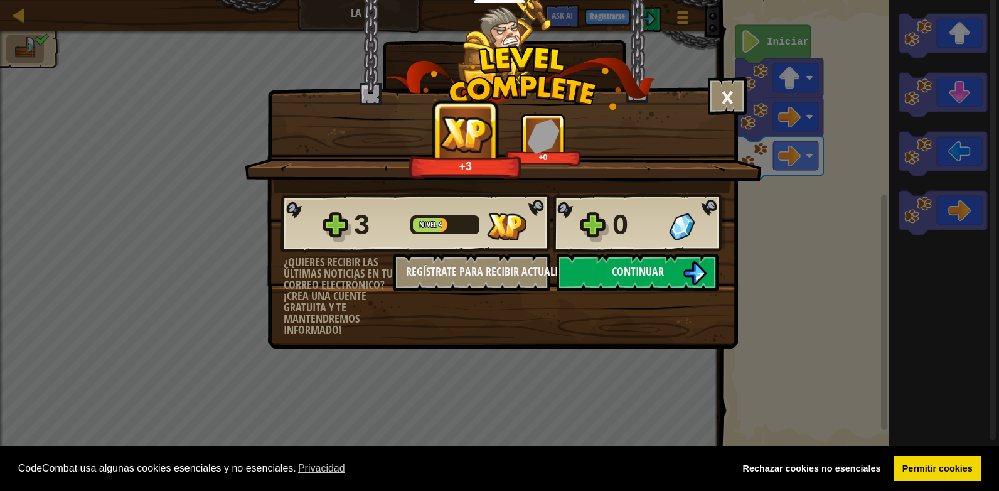
click at [725, 281] on div "3 Nivel 4 0 ¿Quieres recibir las últimas noticias en tu correo electrónico? ¡Cr…" at bounding box center [502, 264] width 469 height 143
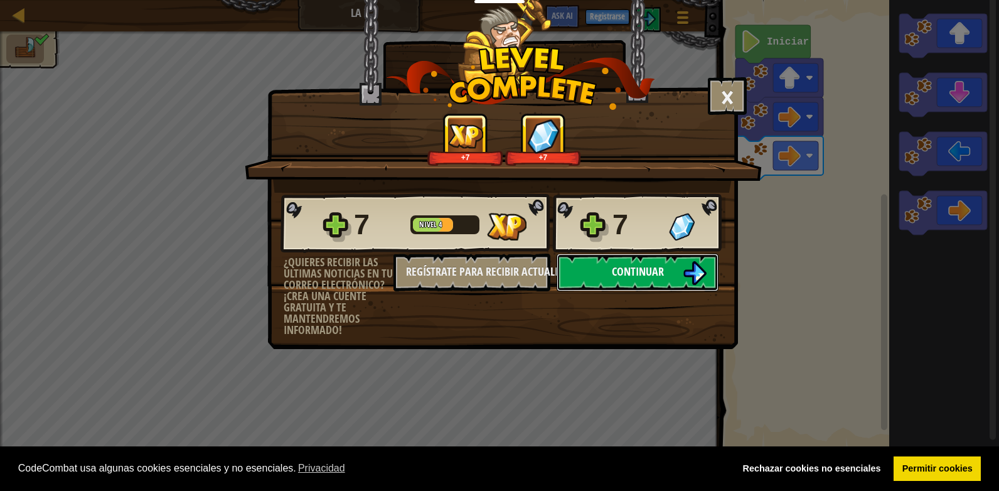
click at [678, 271] on button "Continuar" at bounding box center [638, 273] width 162 height 38
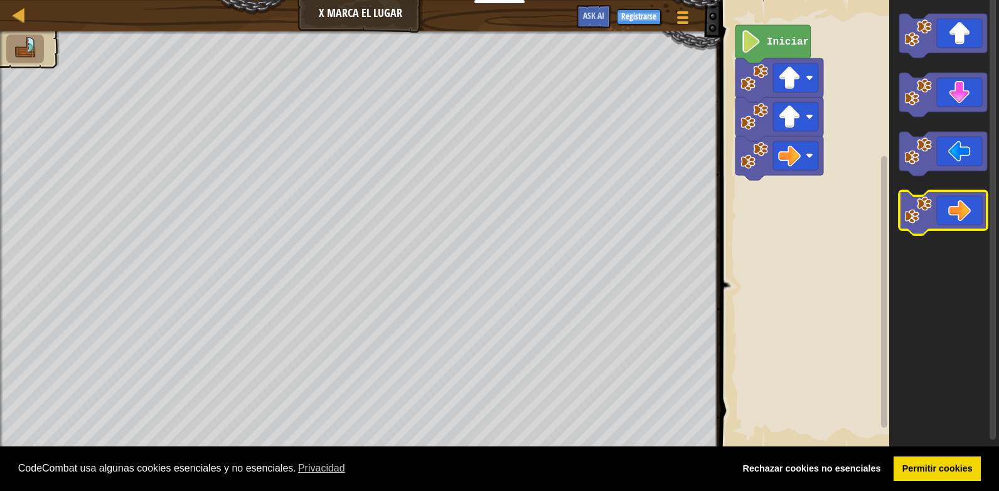
click at [962, 203] on icon "Espacio de trabajo de Blockly" at bounding box center [943, 213] width 88 height 44
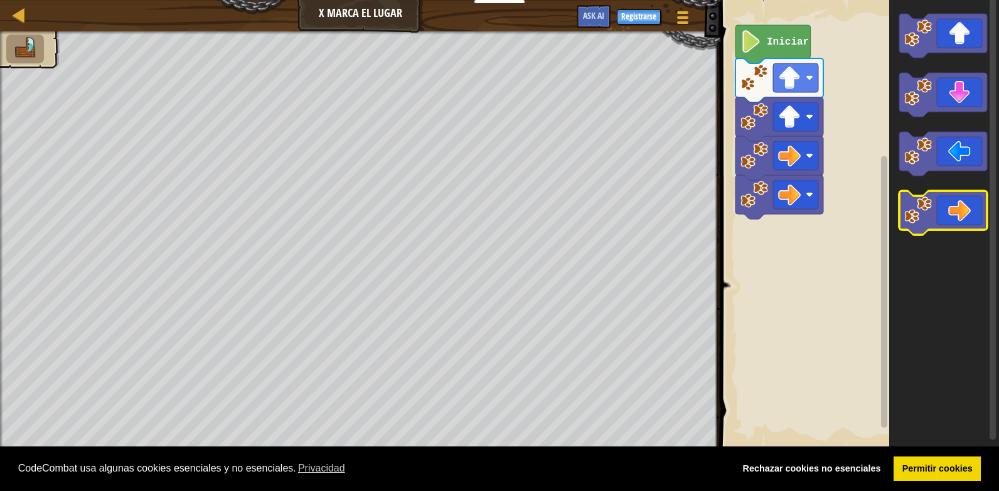
click at [962, 203] on icon "Espacio de trabajo de Blockly" at bounding box center [943, 213] width 88 height 44
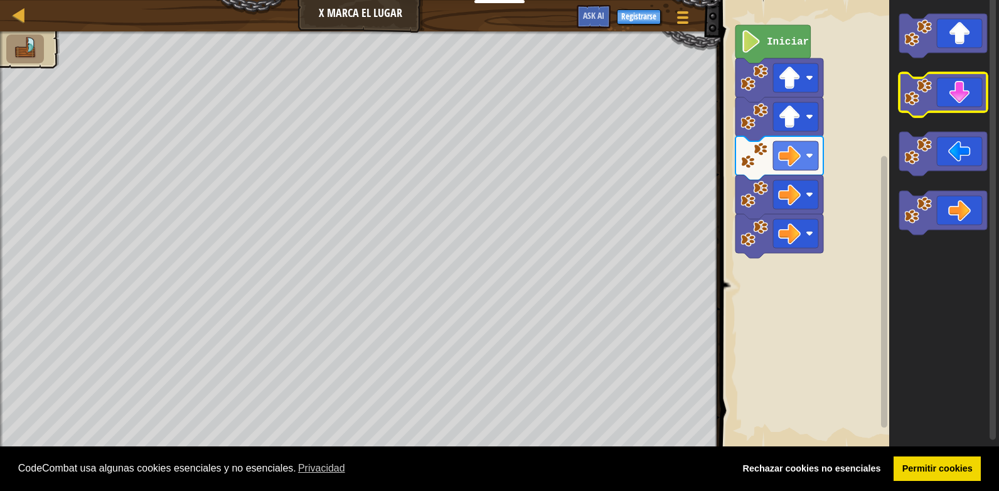
click at [960, 93] on icon "Espacio de trabajo de Blockly" at bounding box center [943, 95] width 88 height 44
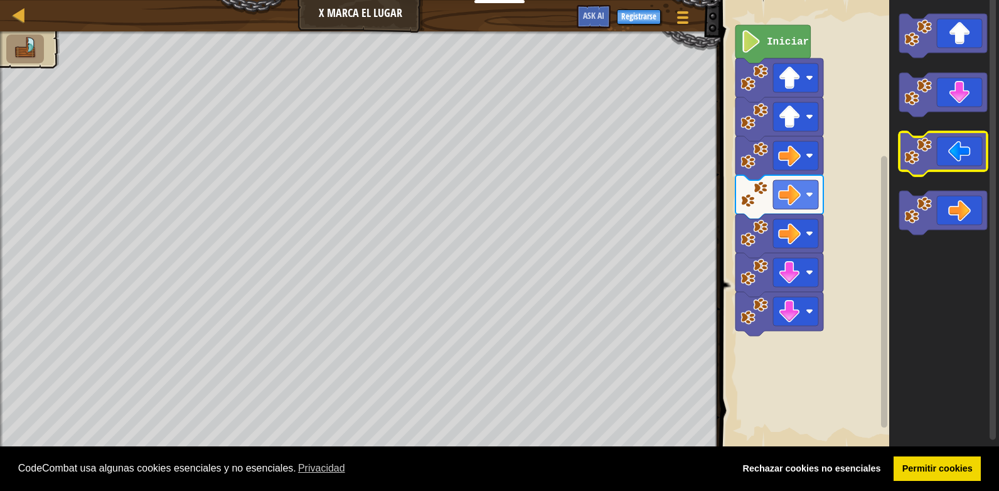
click at [943, 153] on icon "Espacio de trabajo de Blockly" at bounding box center [943, 154] width 88 height 44
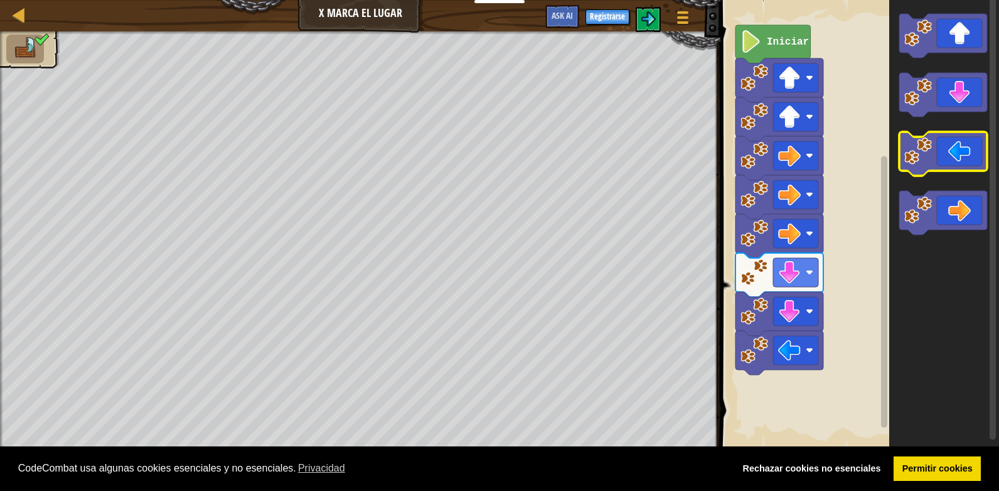
click at [943, 153] on icon "Espacio de trabajo de Blockly" at bounding box center [943, 154] width 88 height 44
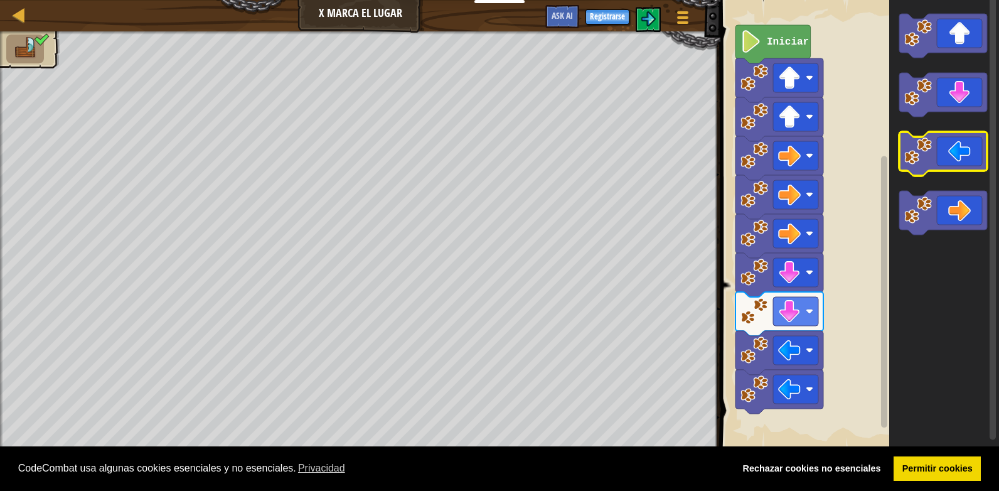
click at [943, 153] on icon "Espacio de trabajo de Blockly" at bounding box center [943, 154] width 88 height 44
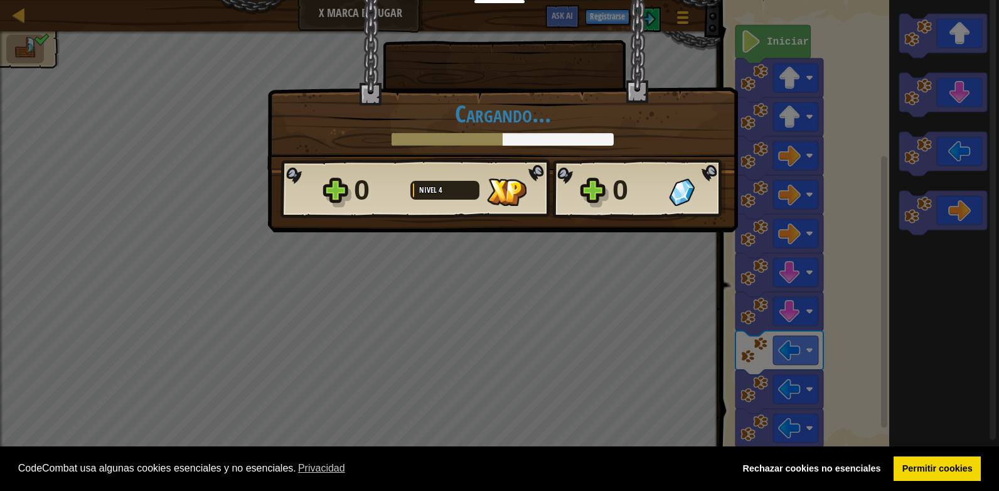
click at [943, 153] on div "× Puntúa este nivel: Cargando... Reticulating Splines... Cargando... 0 Nivel 4 …" at bounding box center [499, 245] width 999 height 491
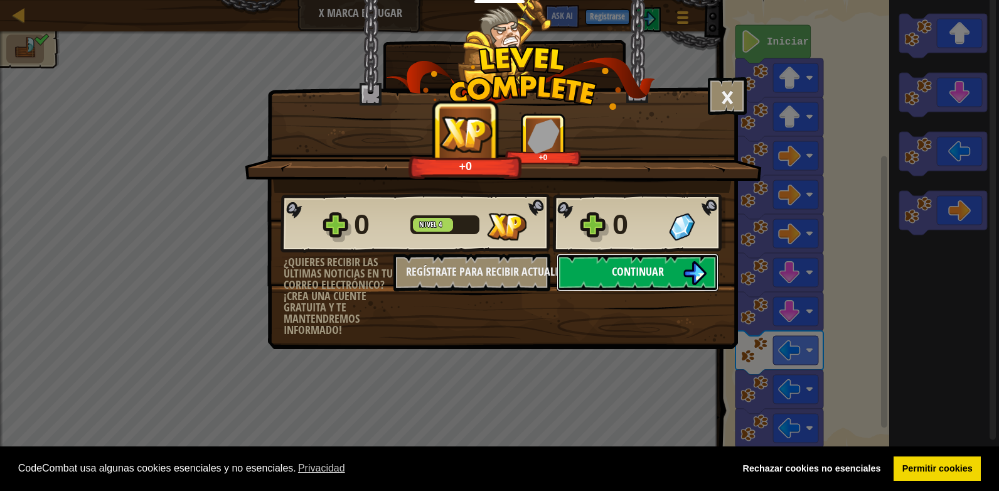
click at [633, 261] on button "Continuar" at bounding box center [638, 273] width 162 height 38
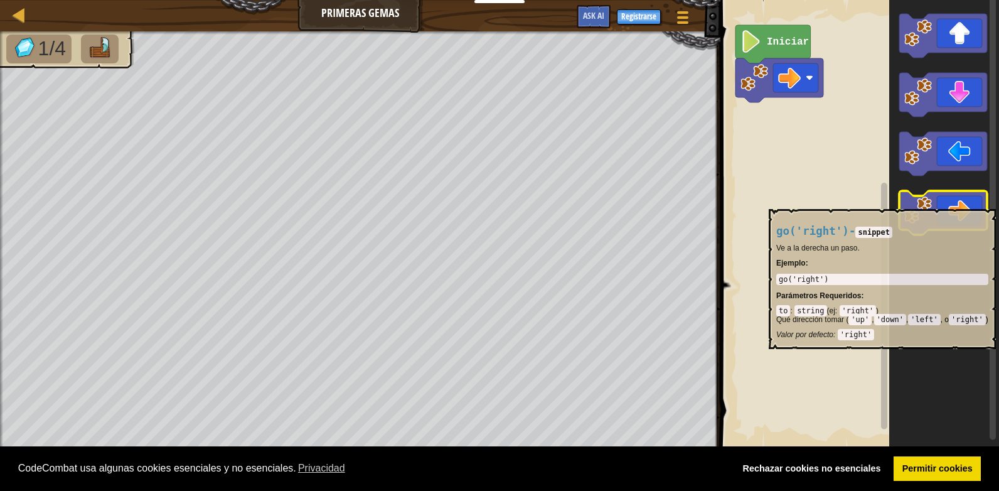
click at [967, 203] on icon "Espacio de trabajo de Blockly" at bounding box center [943, 213] width 88 height 44
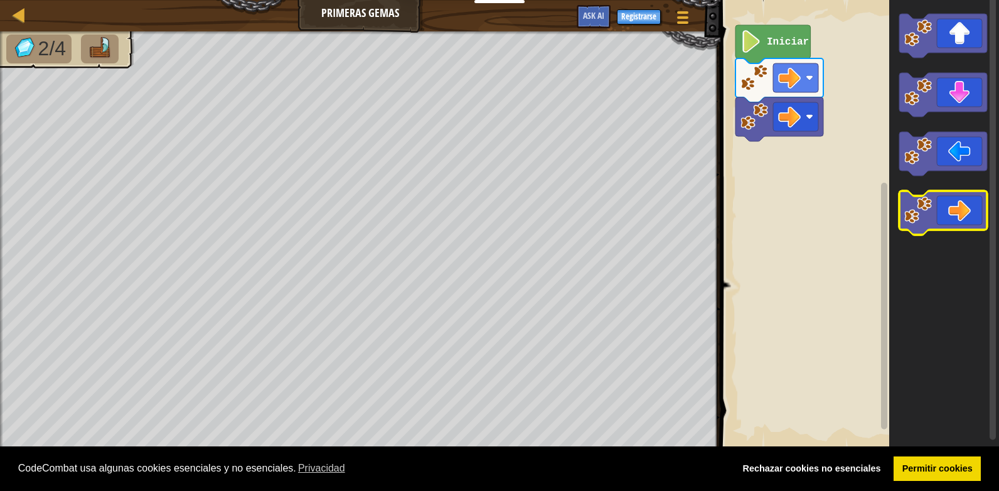
click at [967, 203] on icon "Espacio de trabajo de Blockly" at bounding box center [943, 213] width 88 height 44
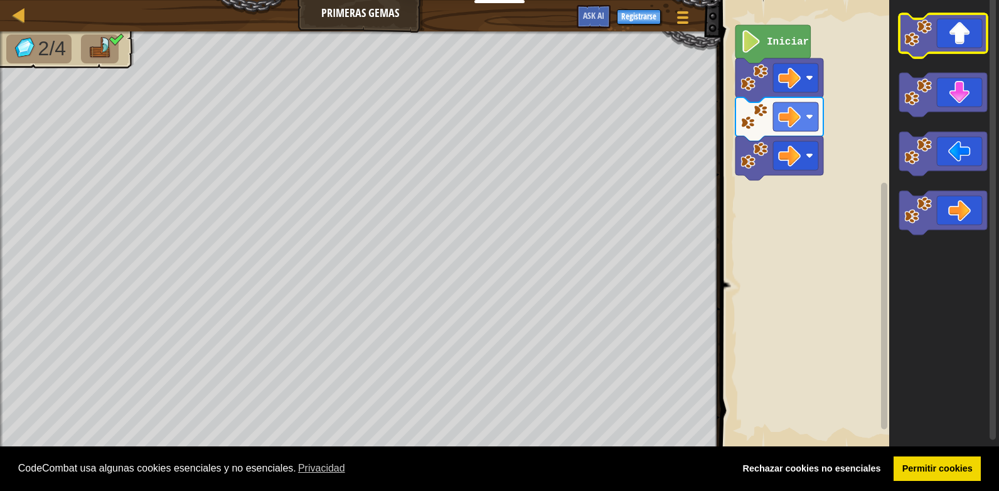
click at [942, 45] on icon "Espacio de trabajo de Blockly" at bounding box center [943, 36] width 88 height 44
